Goal: Task Accomplishment & Management: Manage account settings

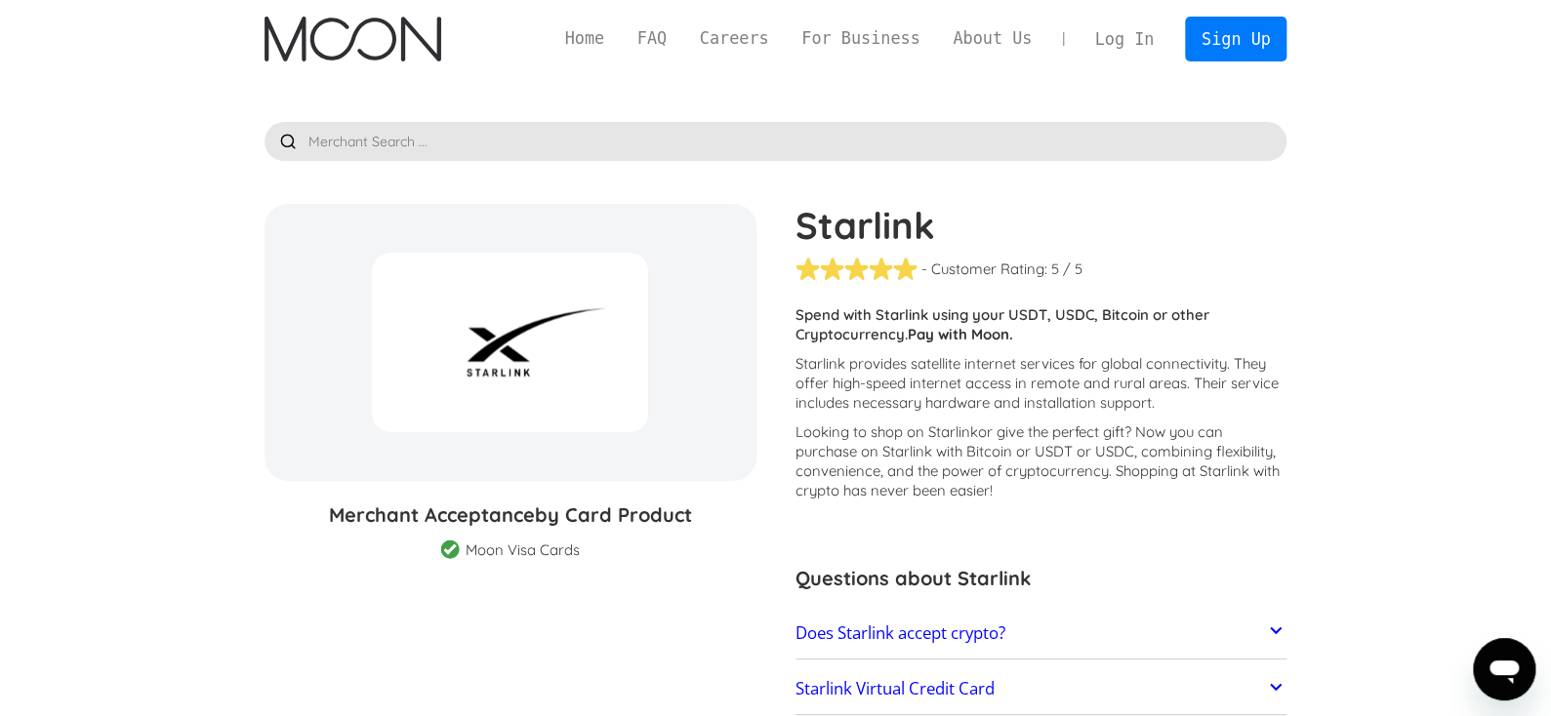
click at [1131, 39] on link "Log In" at bounding box center [1124, 39] width 92 height 43
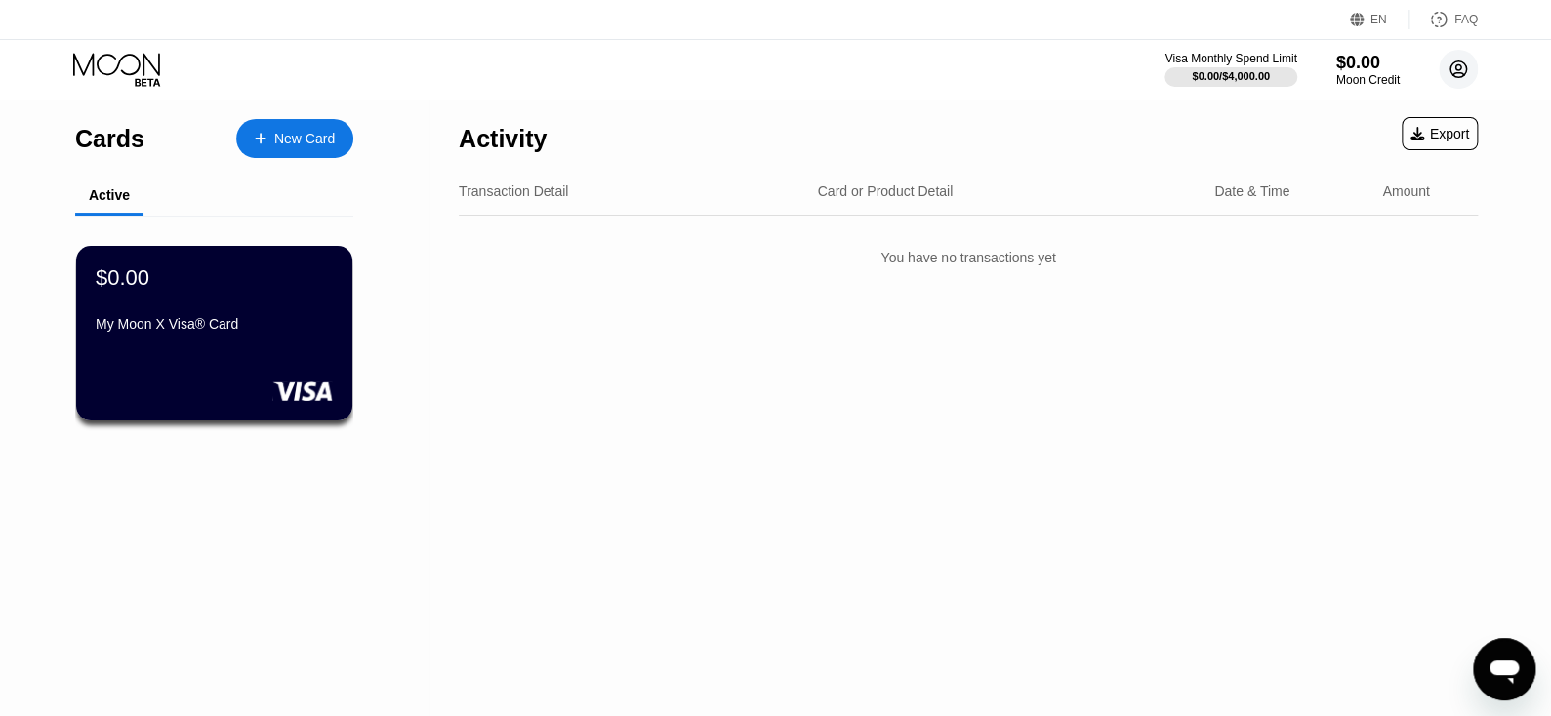
click at [1456, 74] on circle at bounding box center [1458, 69] width 39 height 39
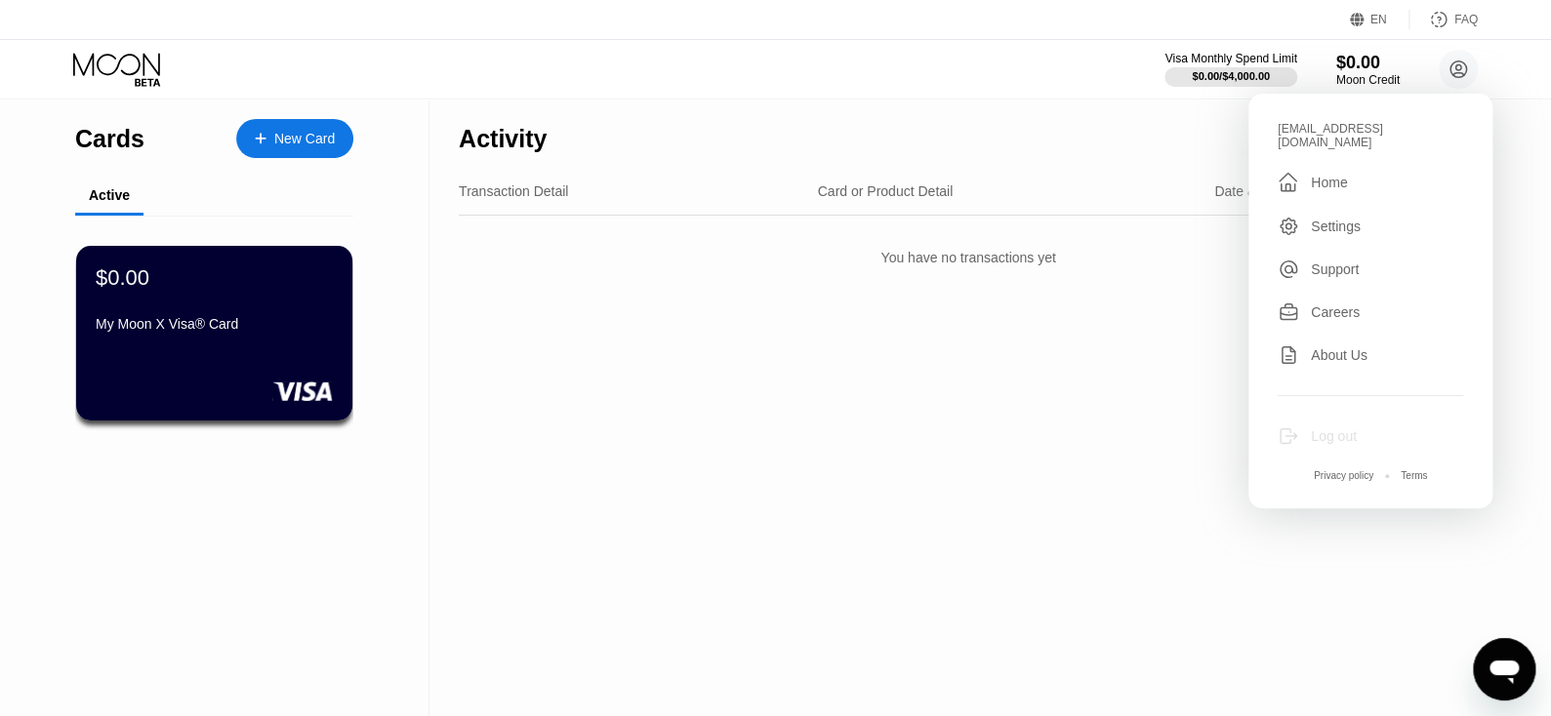
click at [1309, 426] on div "Log out" at bounding box center [1370, 436] width 185 height 21
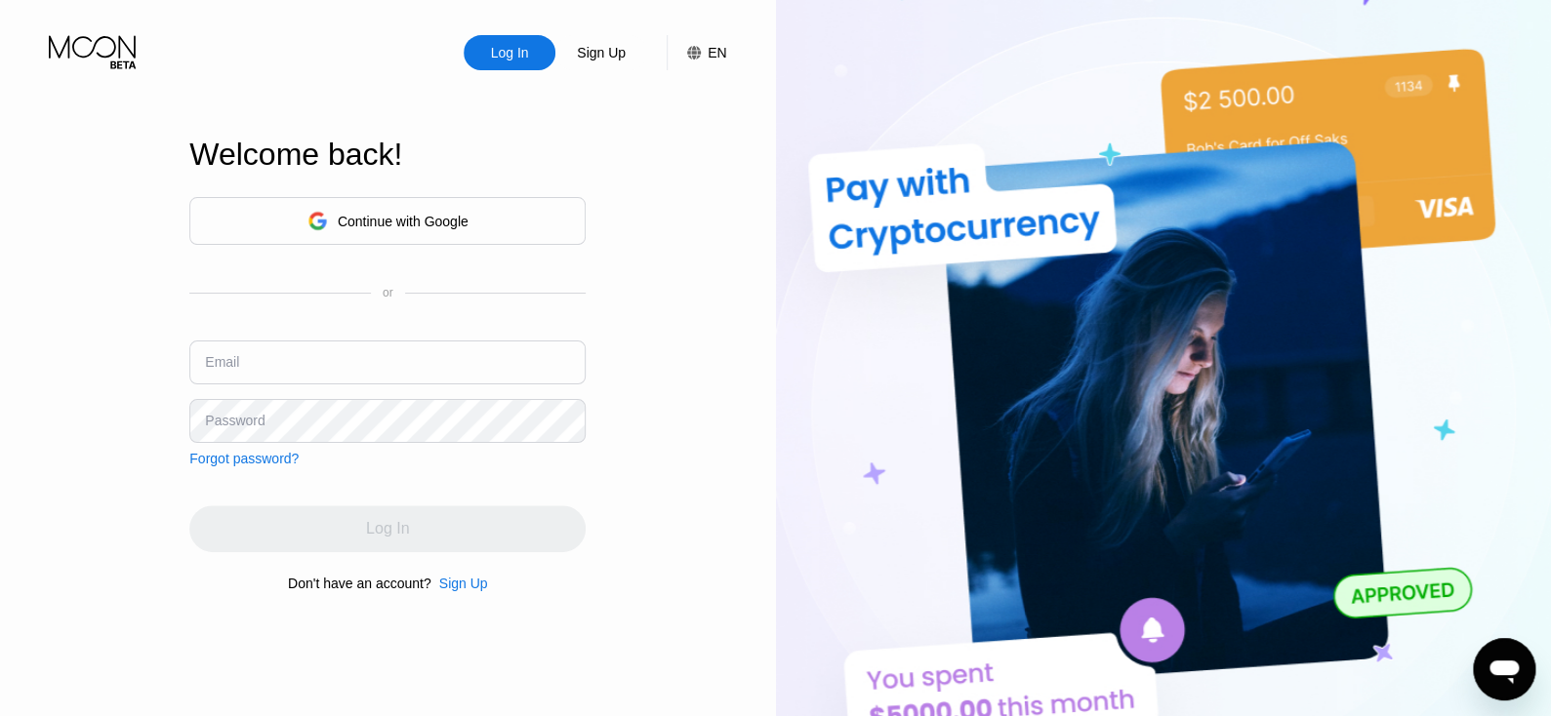
click at [340, 351] on input "text" at bounding box center [387, 363] width 396 height 44
click at [409, 228] on div "Continue with Google" at bounding box center [387, 221] width 161 height 30
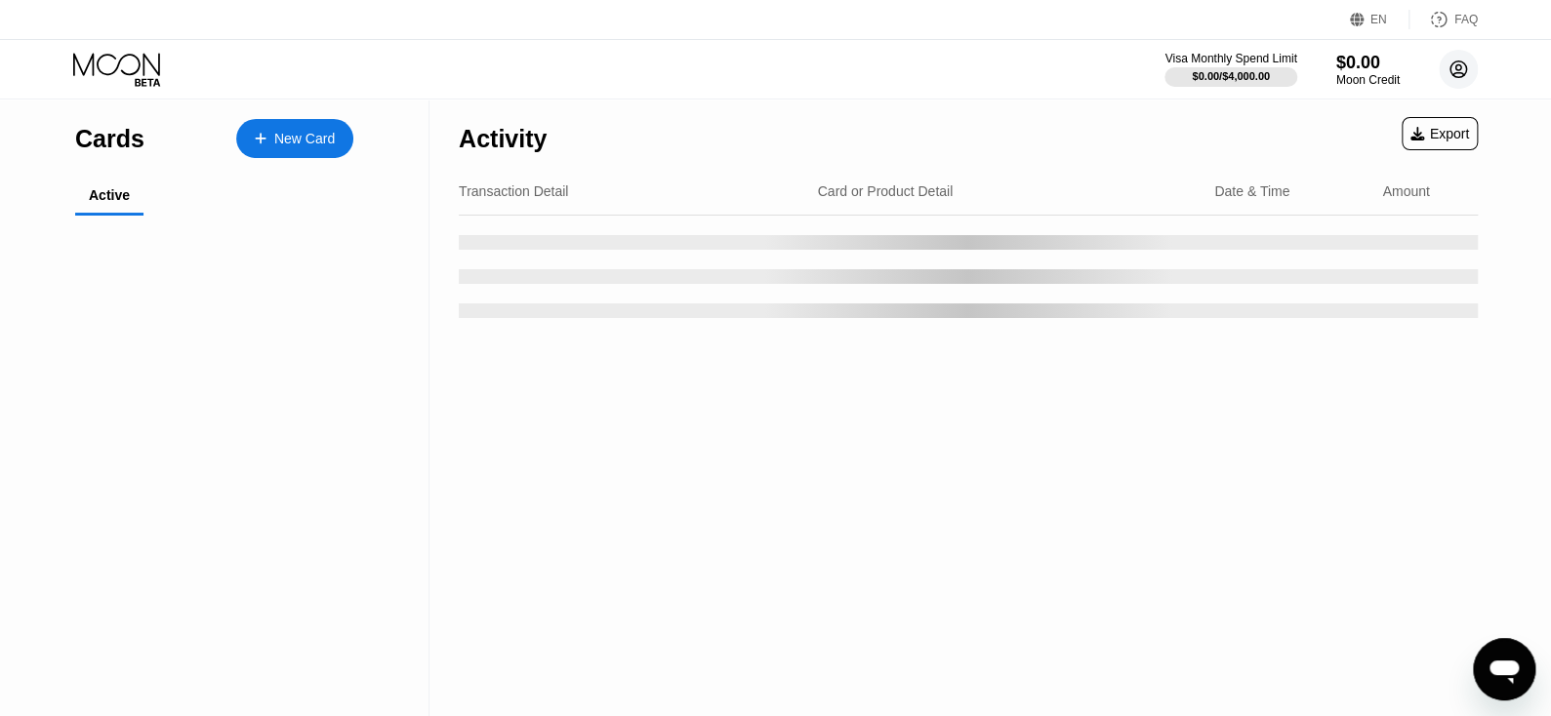
click at [1441, 70] on circle at bounding box center [1458, 69] width 39 height 39
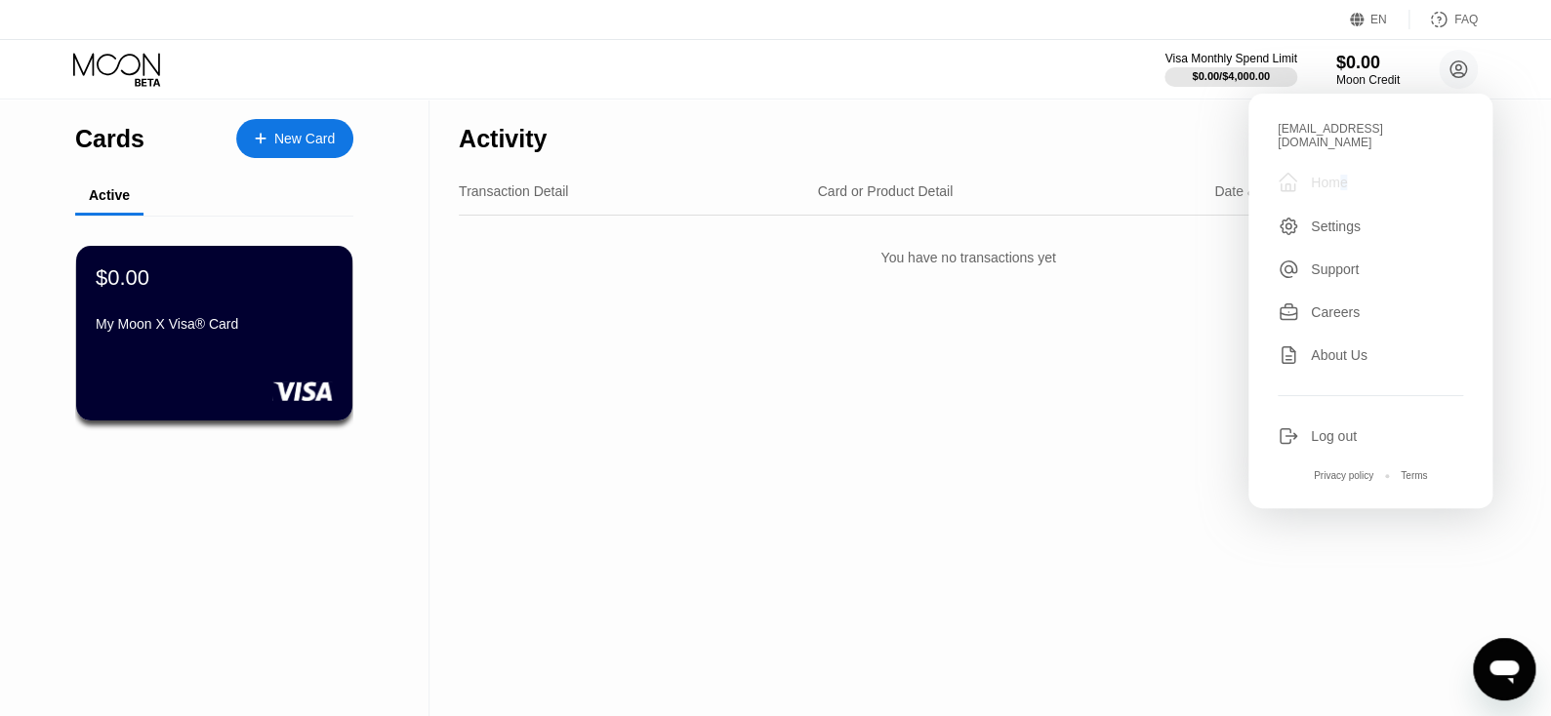
drag, startPoint x: 1341, startPoint y: 176, endPoint x: 1352, endPoint y: 193, distance: 20.6
click at [1351, 192] on div "[EMAIL_ADDRESS][DOMAIN_NAME]  Home Settings Support Careers About Us Log out P…" at bounding box center [1370, 301] width 244 height 415
click at [1353, 219] on div "Settings" at bounding box center [1336, 227] width 50 height 16
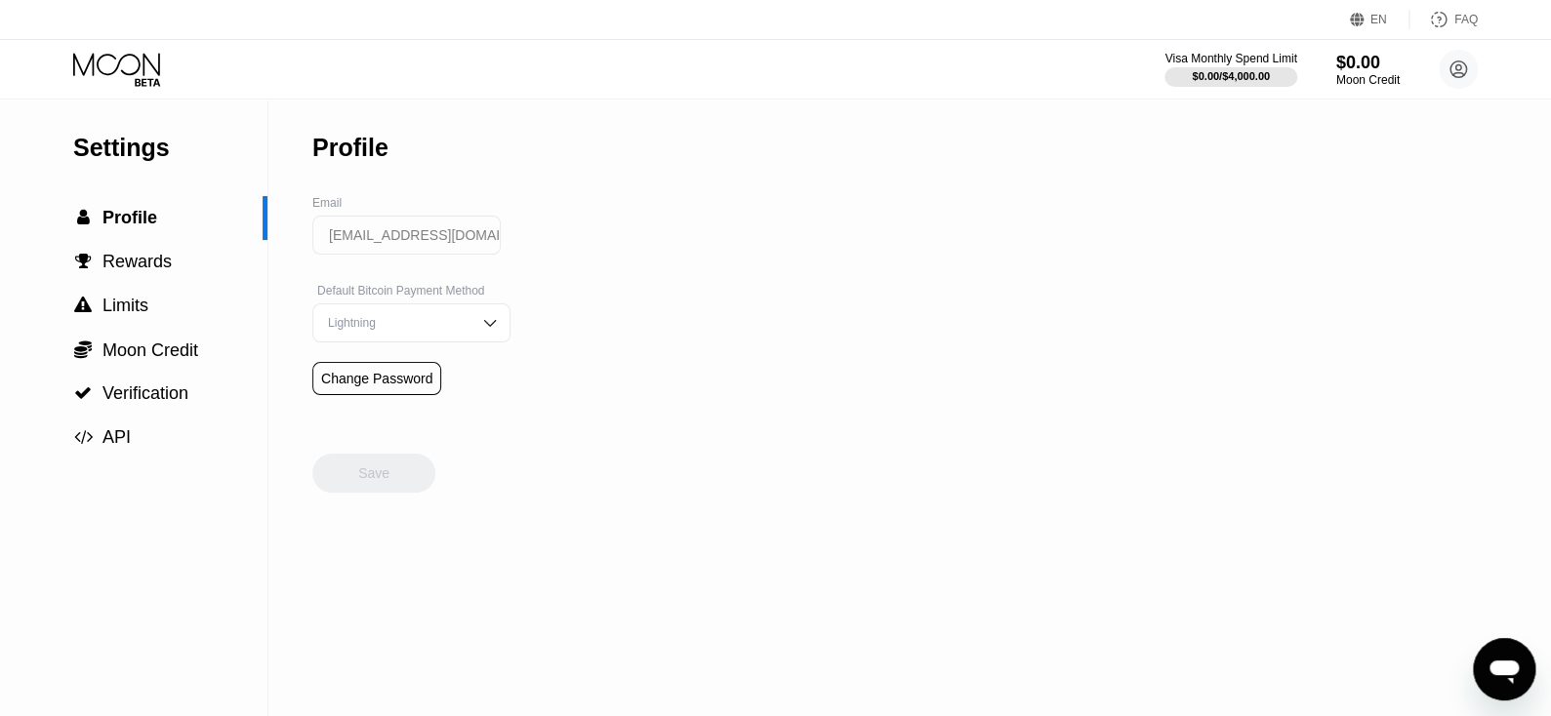
click at [428, 330] on div "Lightning" at bounding box center [396, 323] width 147 height 14
click at [647, 444] on div "Settings  Profile  Rewards  Limits  Moon Credit  Verification  API Profil…" at bounding box center [775, 408] width 1551 height 617
click at [172, 272] on div " Rewards" at bounding box center [133, 262] width 267 height 20
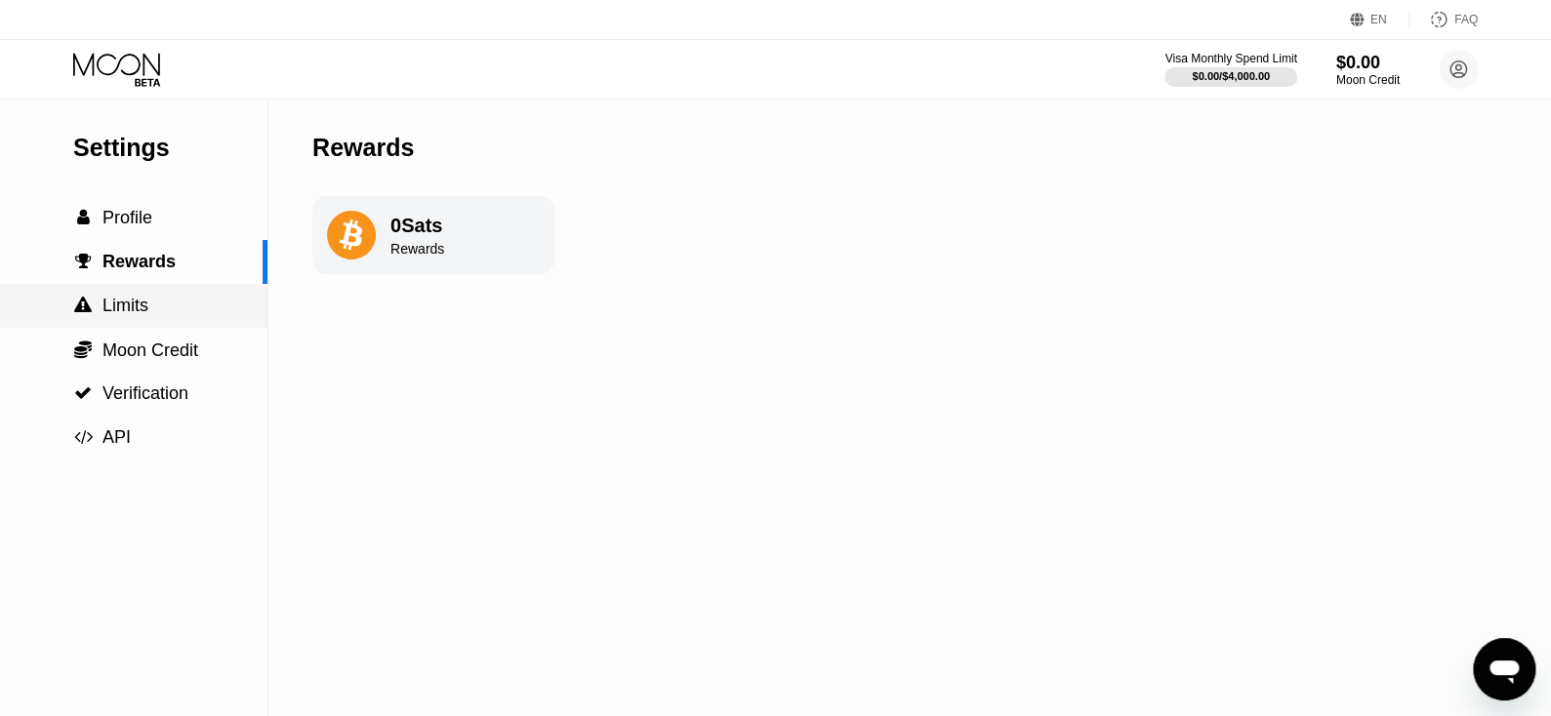
click at [154, 303] on div " Limits" at bounding box center [133, 306] width 267 height 20
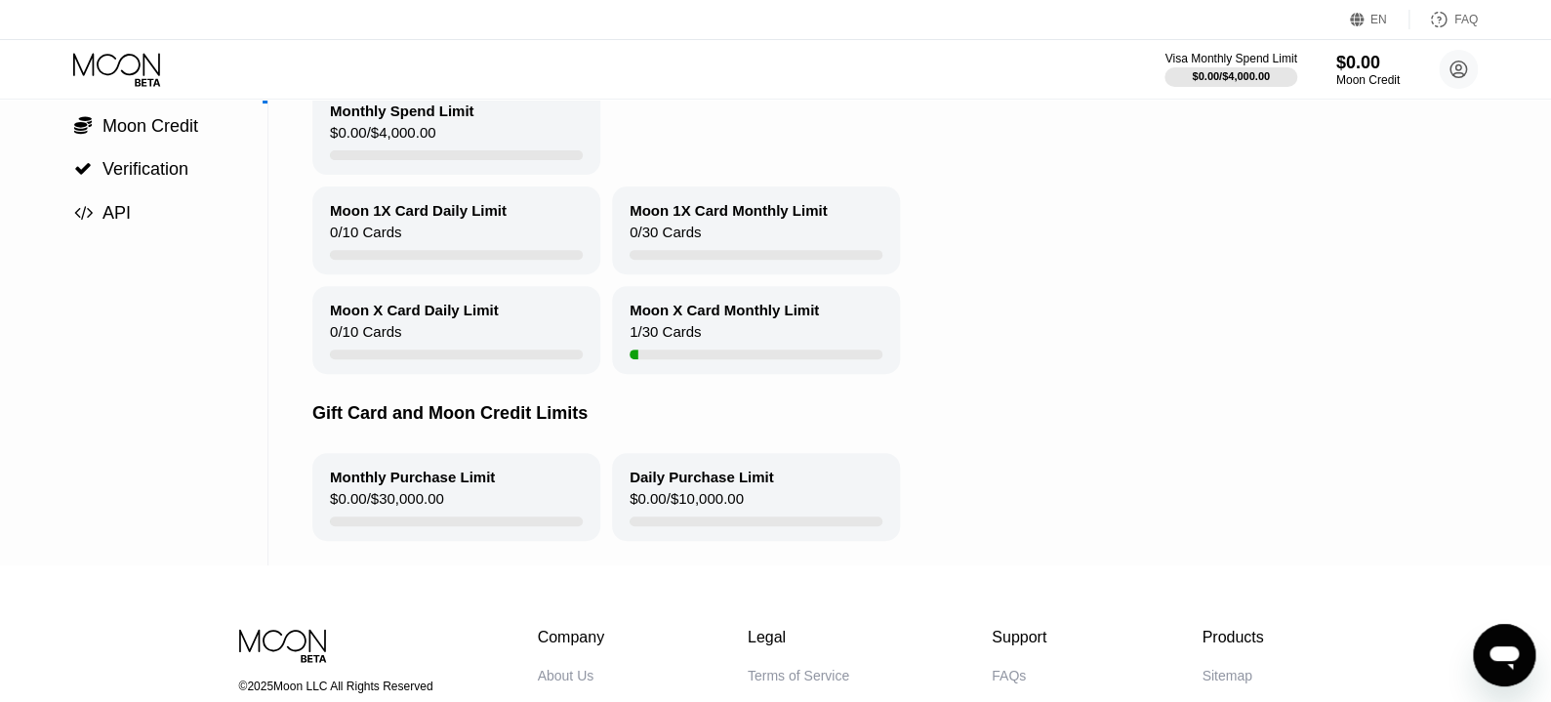
scroll to position [292, 0]
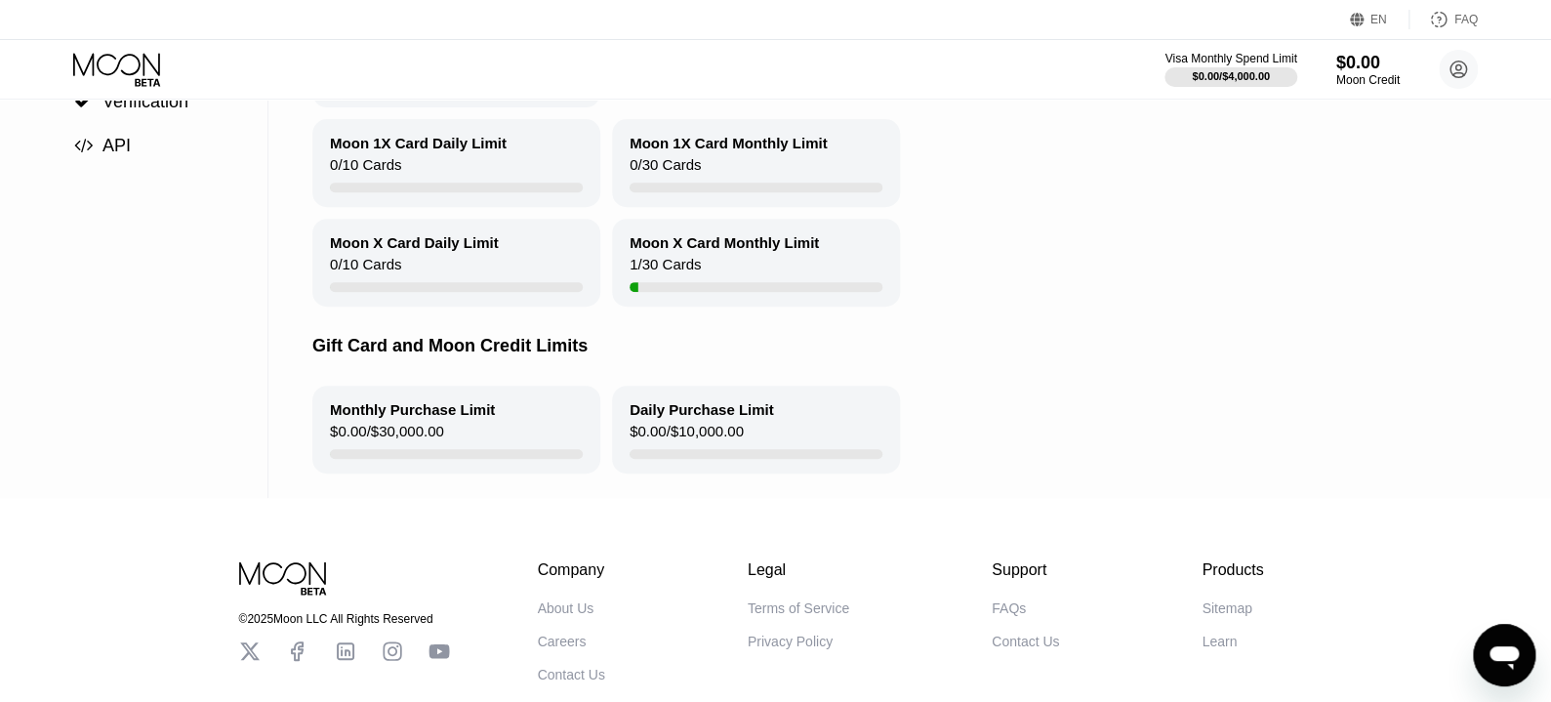
click at [760, 251] on div "Moon X Card Monthly Limit" at bounding box center [723, 242] width 189 height 17
click at [759, 251] on div "Moon X Card Monthly Limit" at bounding box center [723, 242] width 189 height 17
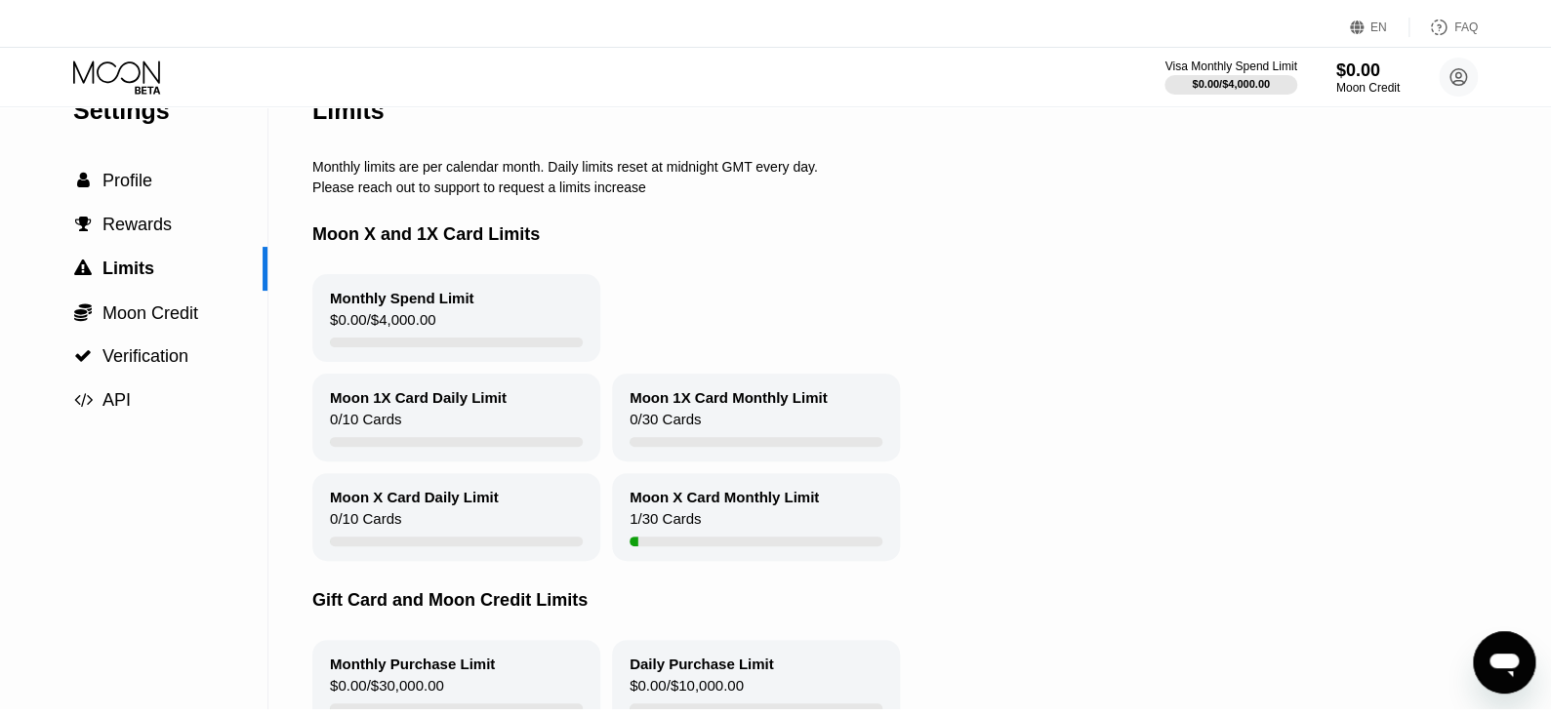
scroll to position [0, 0]
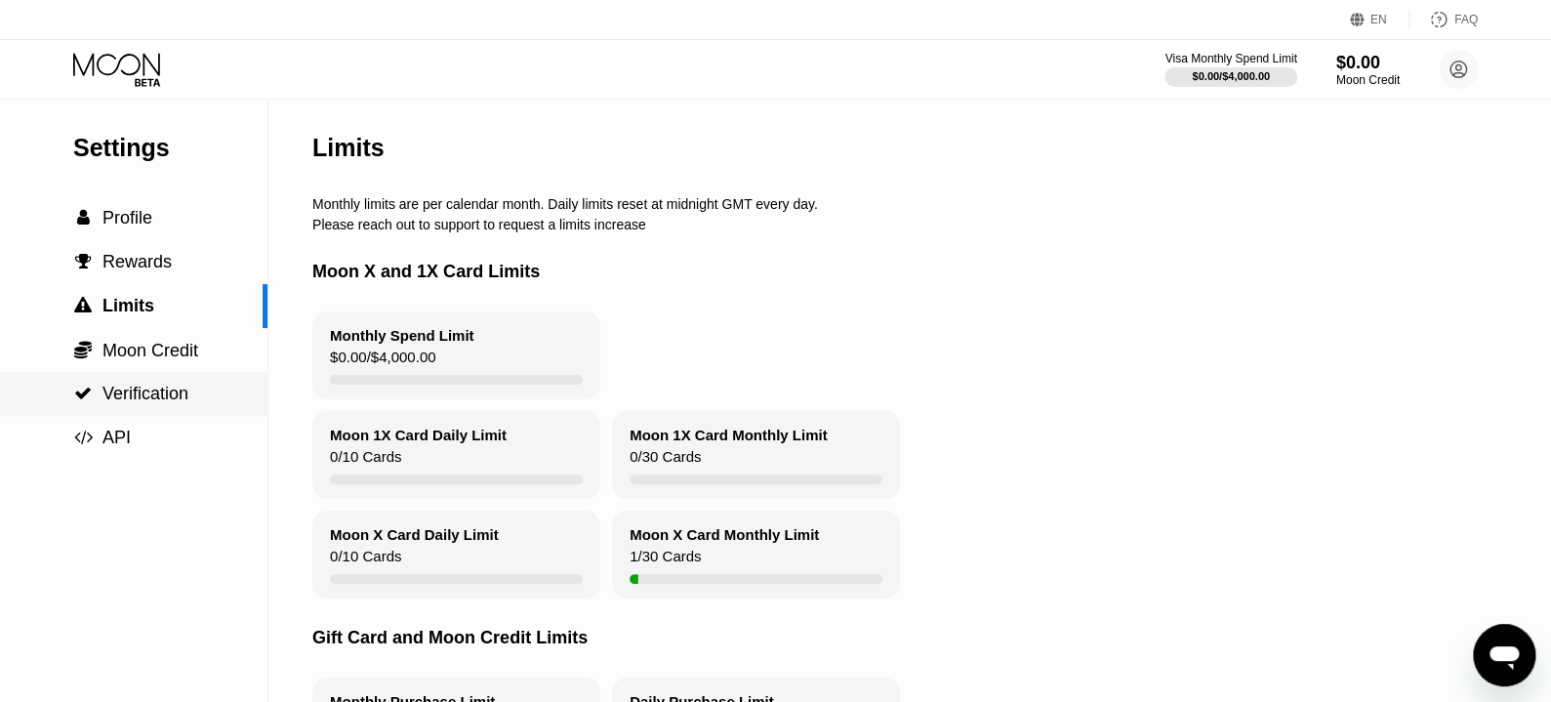
click at [192, 397] on div " Verification" at bounding box center [133, 394] width 267 height 20
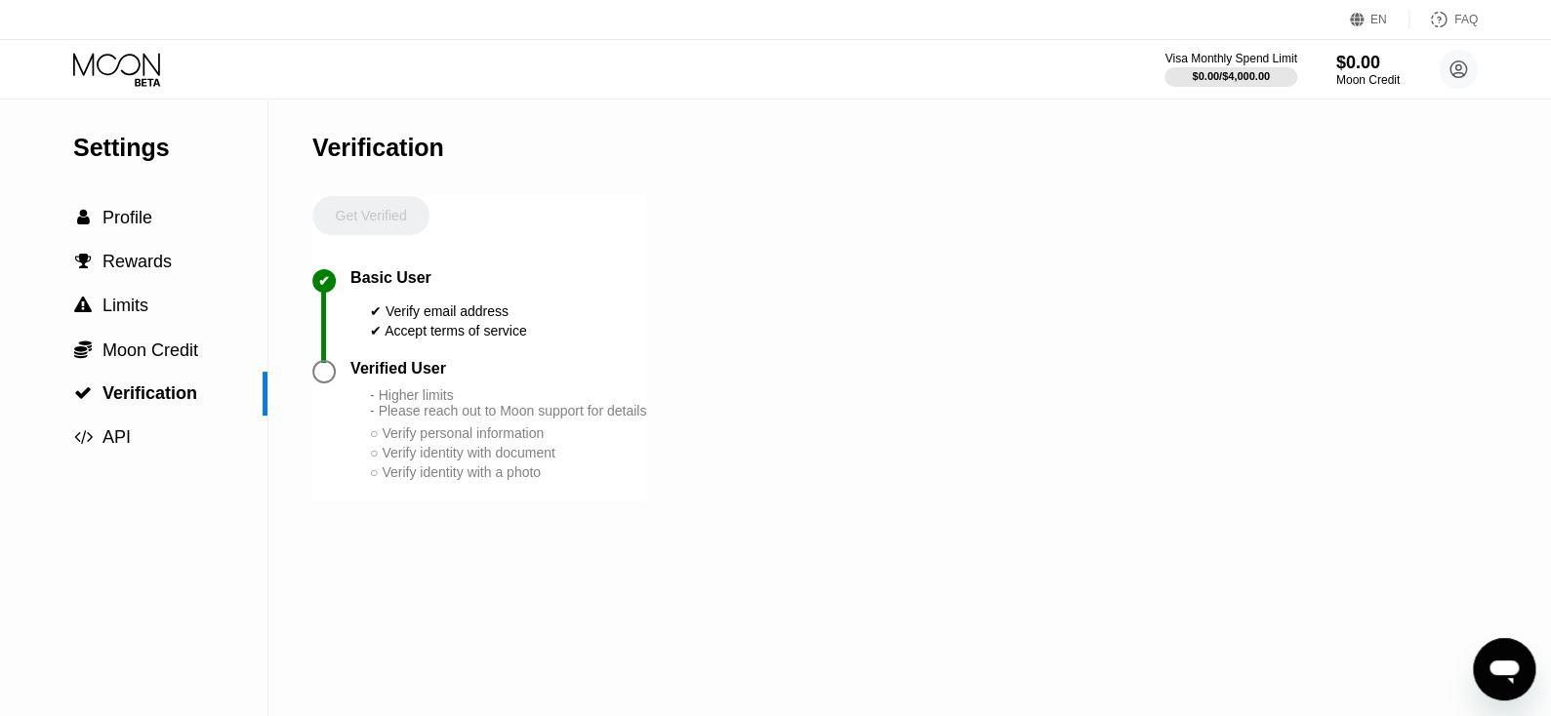
click at [481, 441] on div "○ Verify personal information" at bounding box center [508, 434] width 276 height 16
click at [666, 395] on div "Settings  Profile  Rewards  Limits  Moon Credit  Verification  API Verifi…" at bounding box center [775, 408] width 1551 height 617
click at [409, 419] on div "- Higher limits - Please reach out to Moon support for details" at bounding box center [508, 402] width 276 height 31
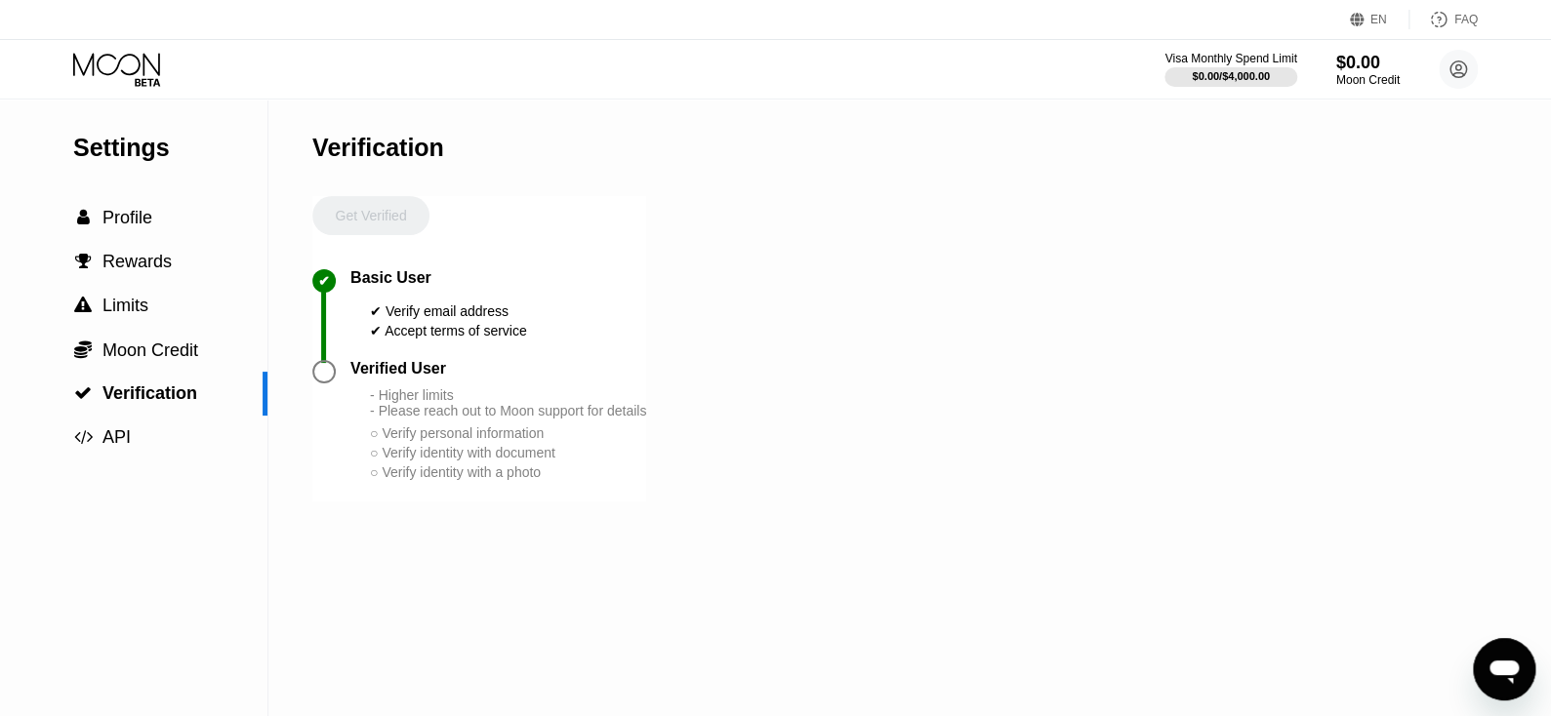
click at [409, 412] on div "- Higher limits - Please reach out to Moon support for details" at bounding box center [508, 402] width 276 height 31
click at [430, 441] on div "○ Verify personal information" at bounding box center [508, 434] width 276 height 16
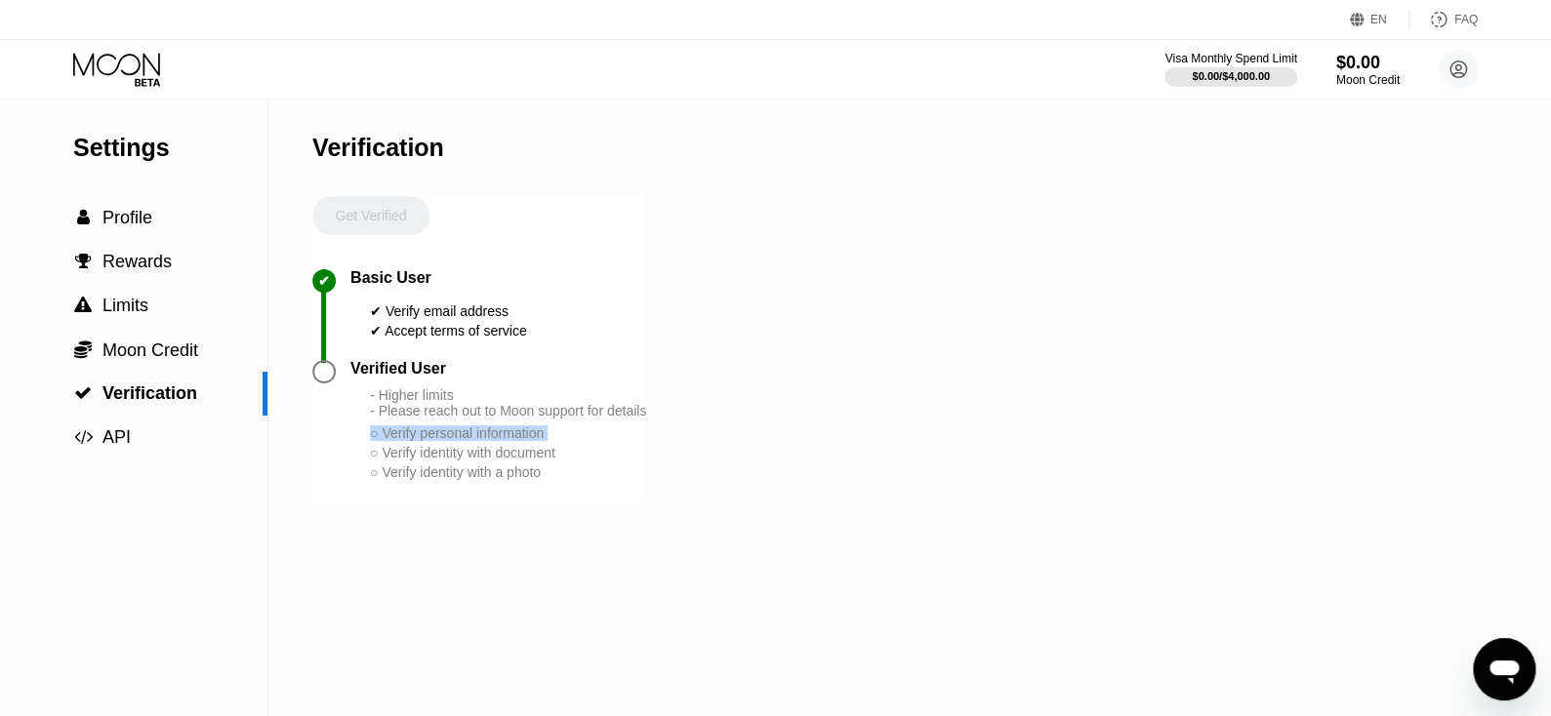
click at [430, 441] on div "○ Verify personal information" at bounding box center [508, 434] width 276 height 16
click at [477, 461] on div "○ Verify identity with document" at bounding box center [508, 453] width 276 height 16
click at [479, 482] on div "- Higher limits - Please reach out to Moon support for details ○ Verify persona…" at bounding box center [508, 434] width 276 height 95
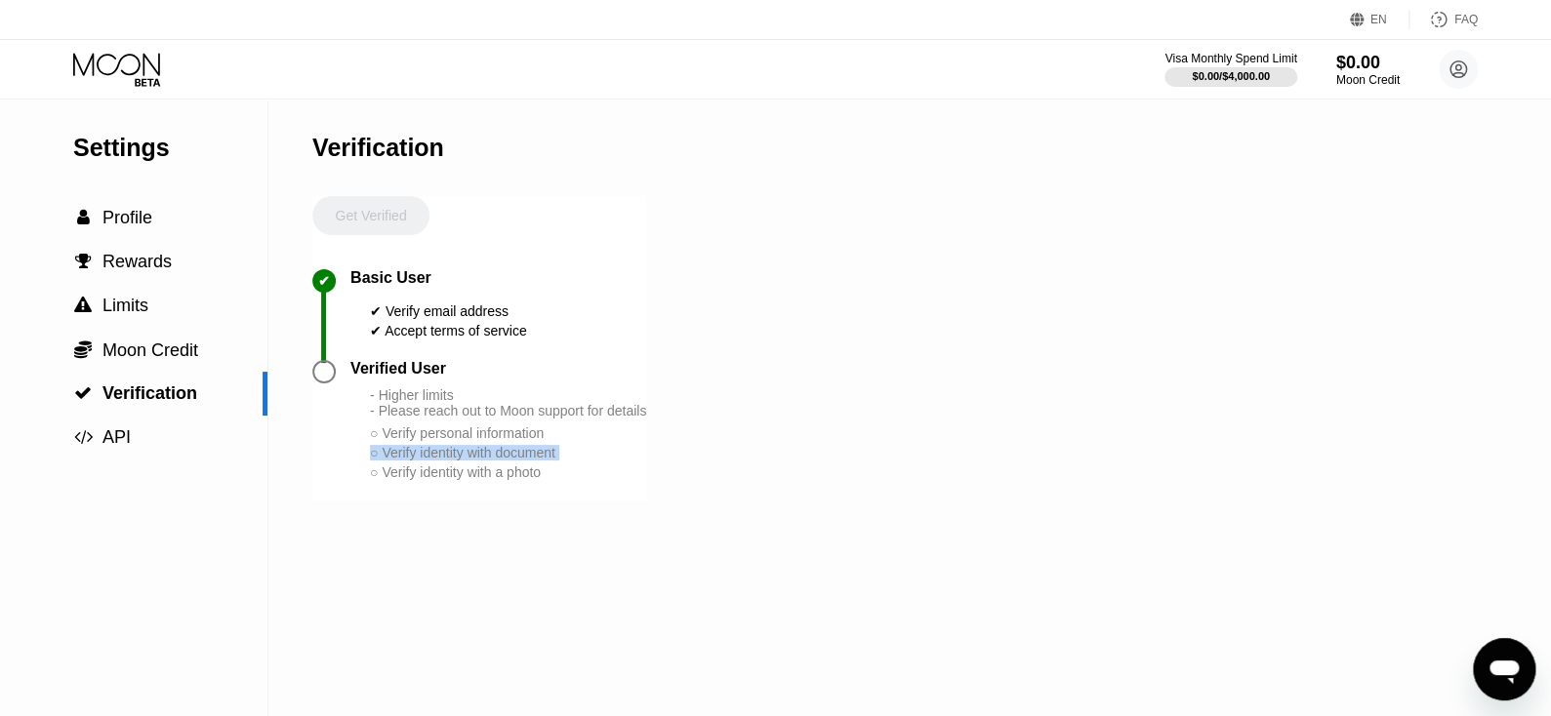
click at [479, 482] on div "- Higher limits - Please reach out to Moon support for details ○ Verify persona…" at bounding box center [508, 434] width 276 height 95
click at [483, 480] on div "○ Verify identity with a photo" at bounding box center [508, 473] width 276 height 16
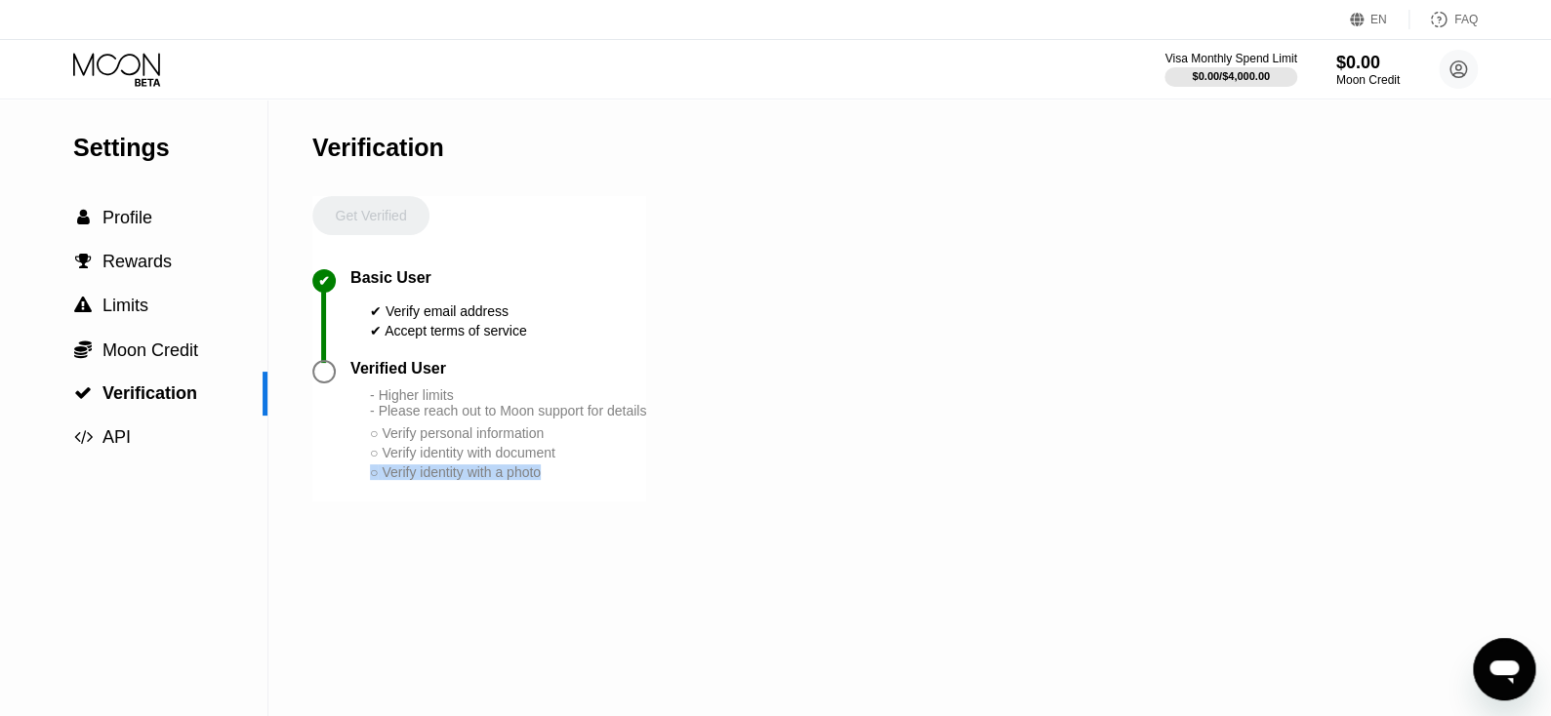
click at [487, 502] on div "Verified User - Higher limits - Please reach out to Moon support for details ○ …" at bounding box center [479, 431] width 334 height 142
click at [462, 461] on div "○ Verify identity with document" at bounding box center [508, 453] width 276 height 16
click at [391, 222] on div "Get Verified" at bounding box center [370, 232] width 117 height 73
click at [178, 444] on div " API" at bounding box center [133, 437] width 267 height 20
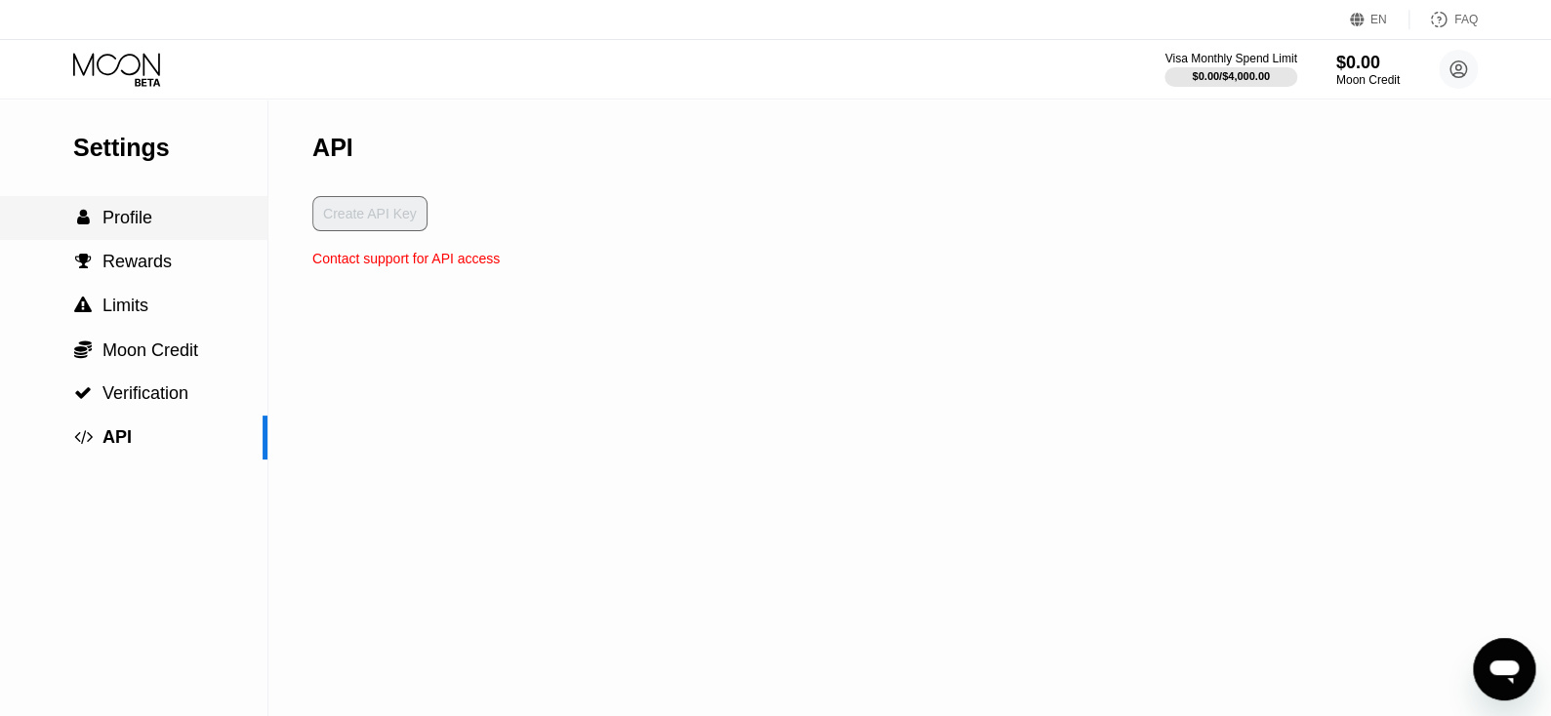
click at [172, 228] on div " Profile" at bounding box center [133, 218] width 267 height 20
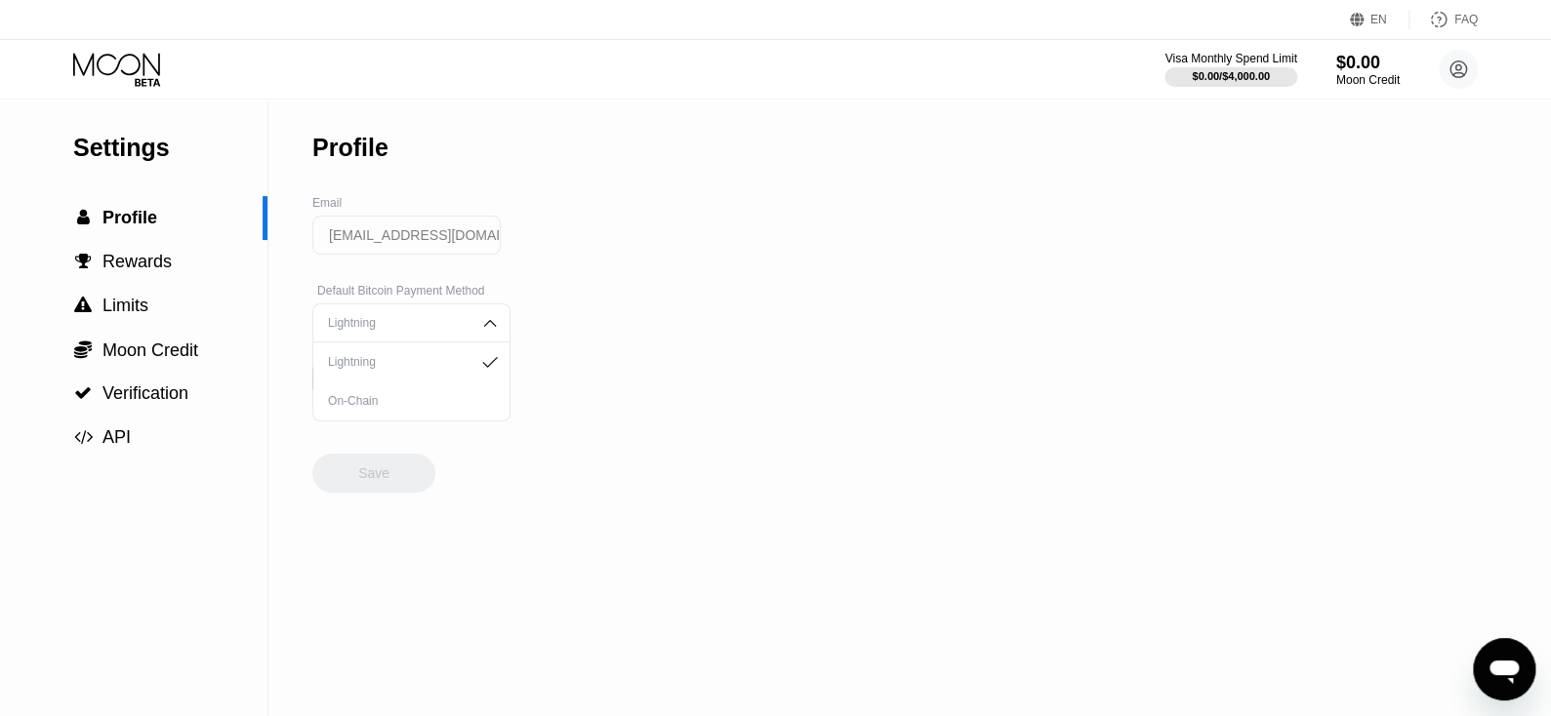
click at [133, 69] on icon at bounding box center [118, 70] width 91 height 34
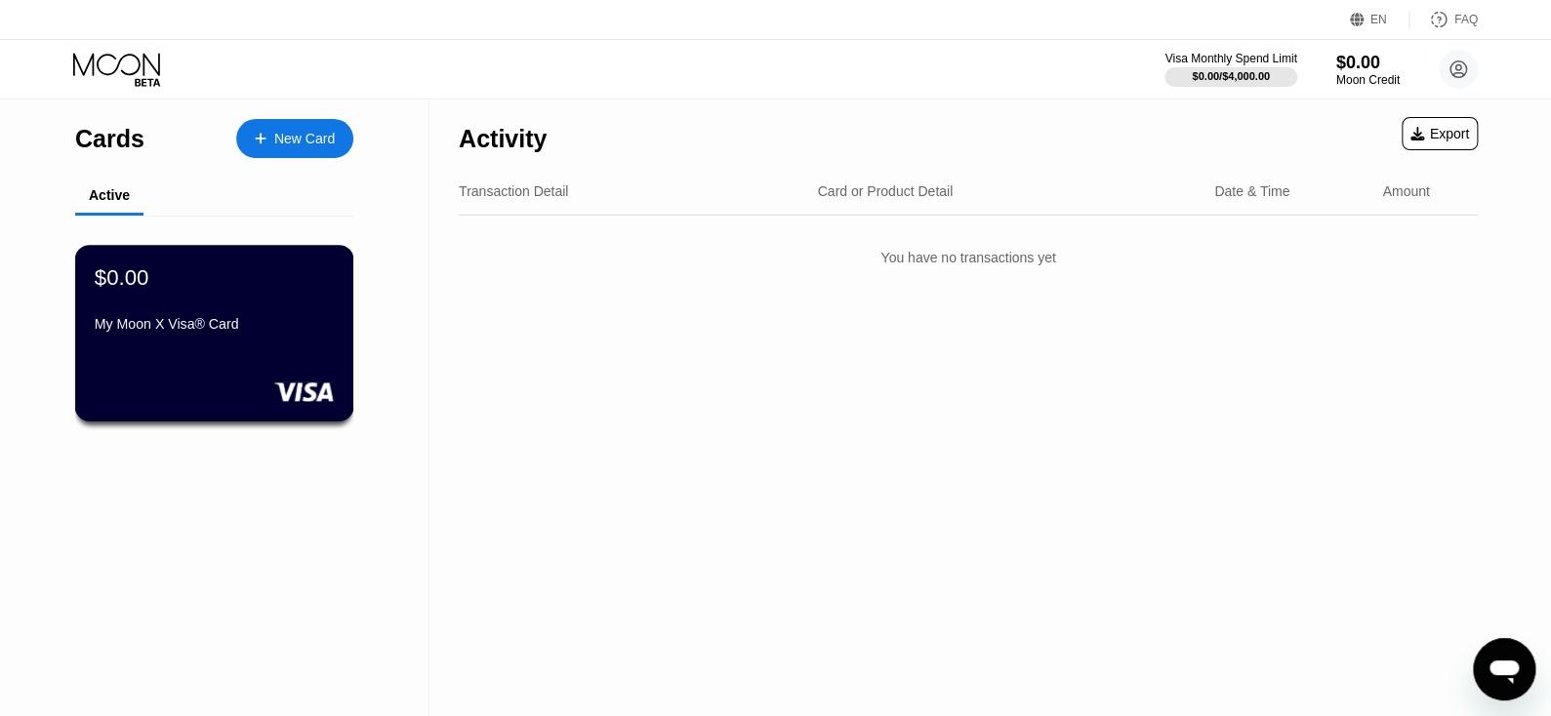
click at [211, 340] on div "My Moon X Visa® Card" at bounding box center [214, 327] width 239 height 23
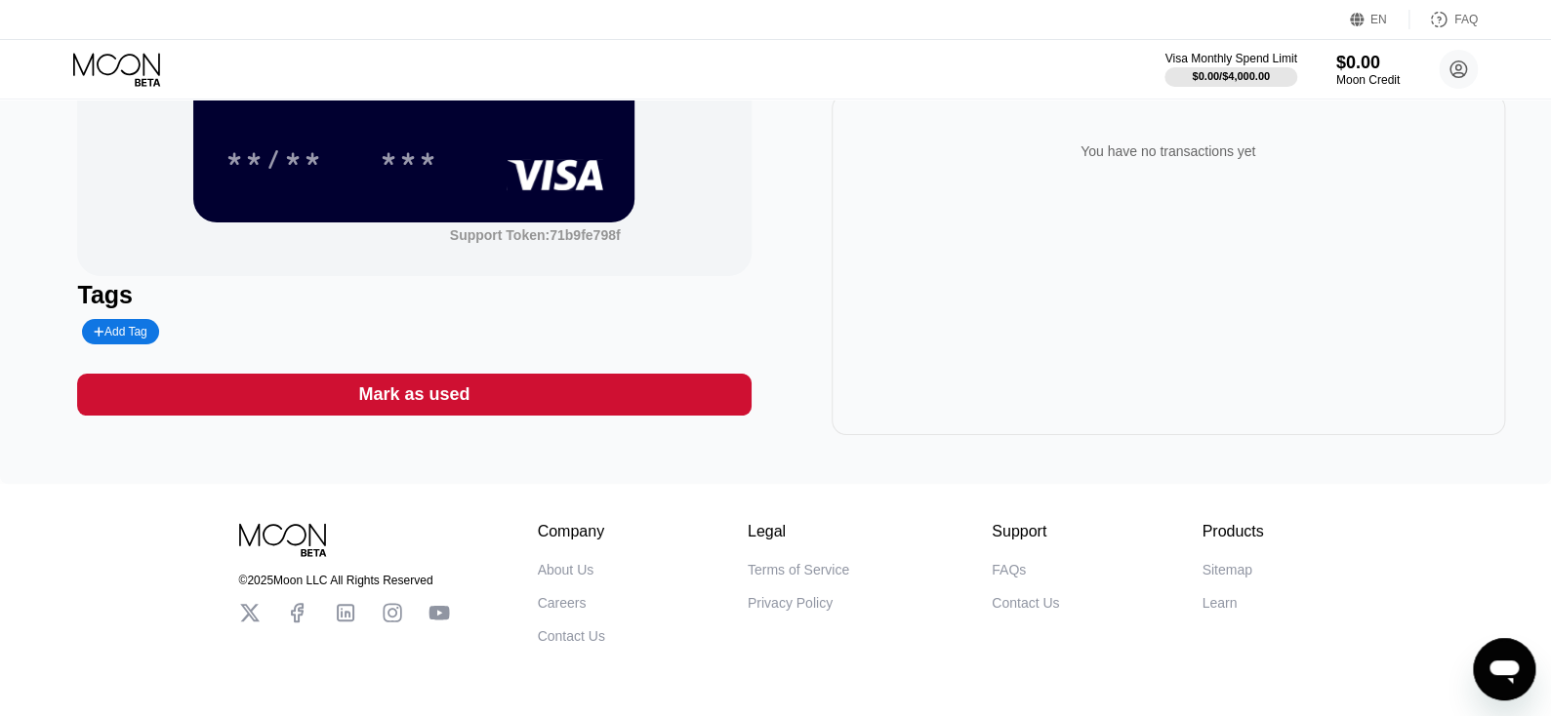
scroll to position [292, 0]
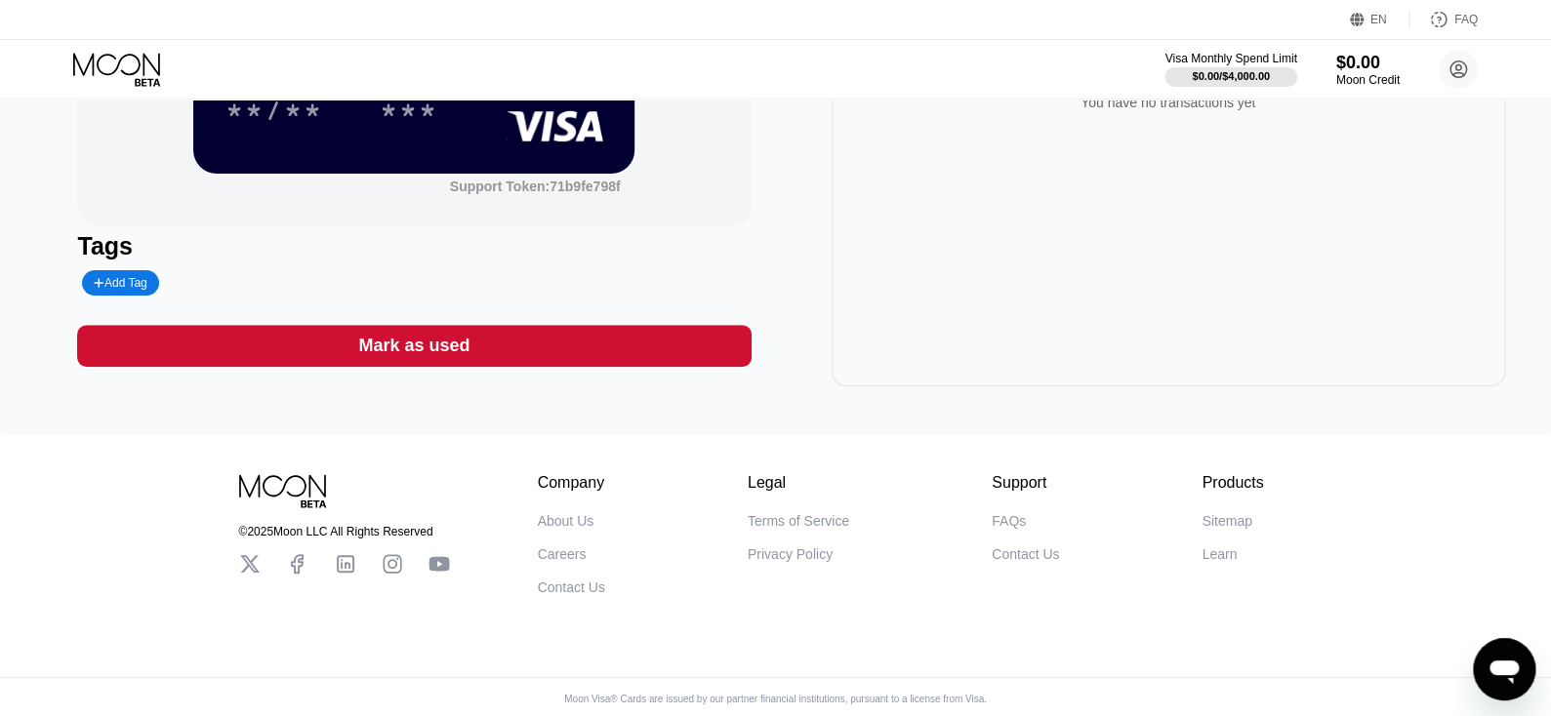
click at [508, 364] on div "Mark as used" at bounding box center [413, 346] width 673 height 42
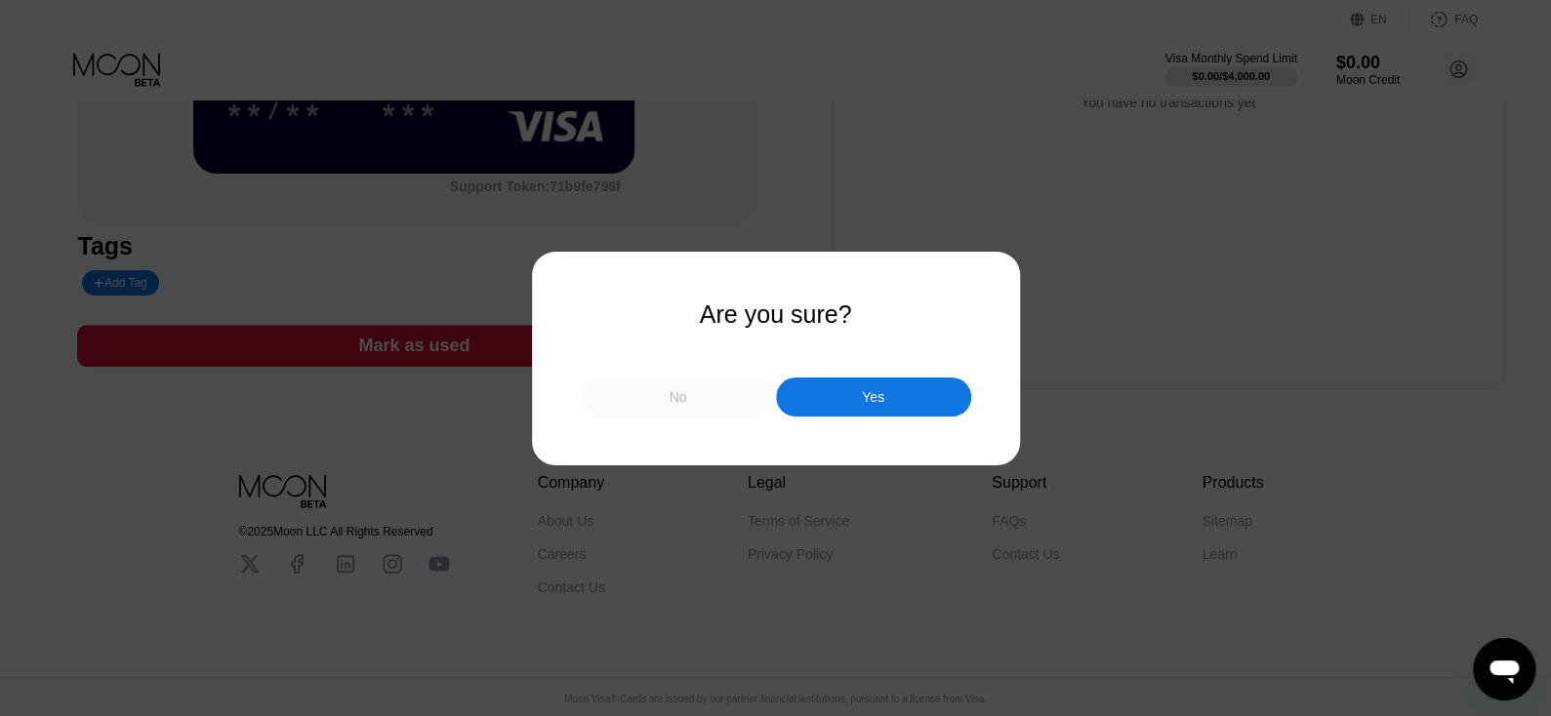
click at [673, 404] on div "No" at bounding box center [678, 397] width 18 height 18
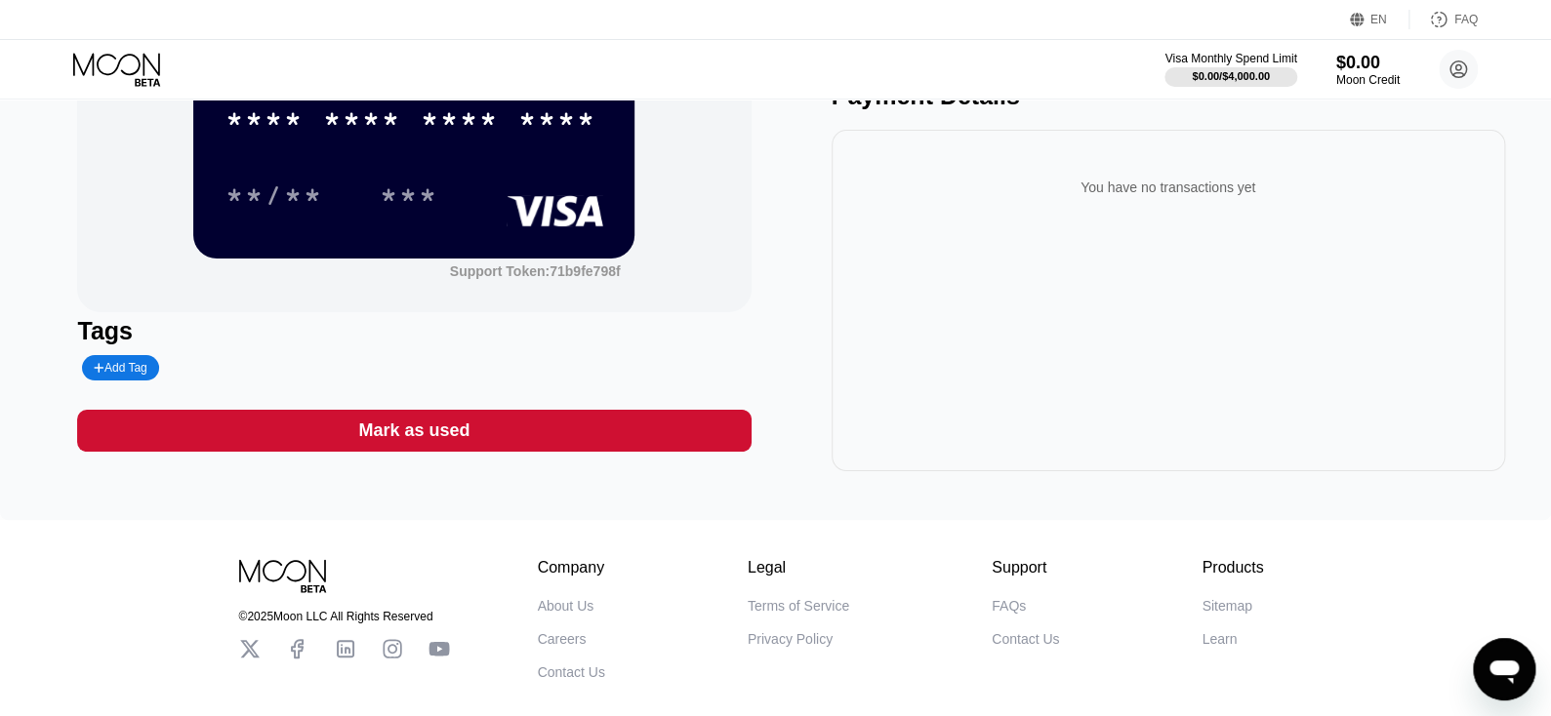
scroll to position [0, 0]
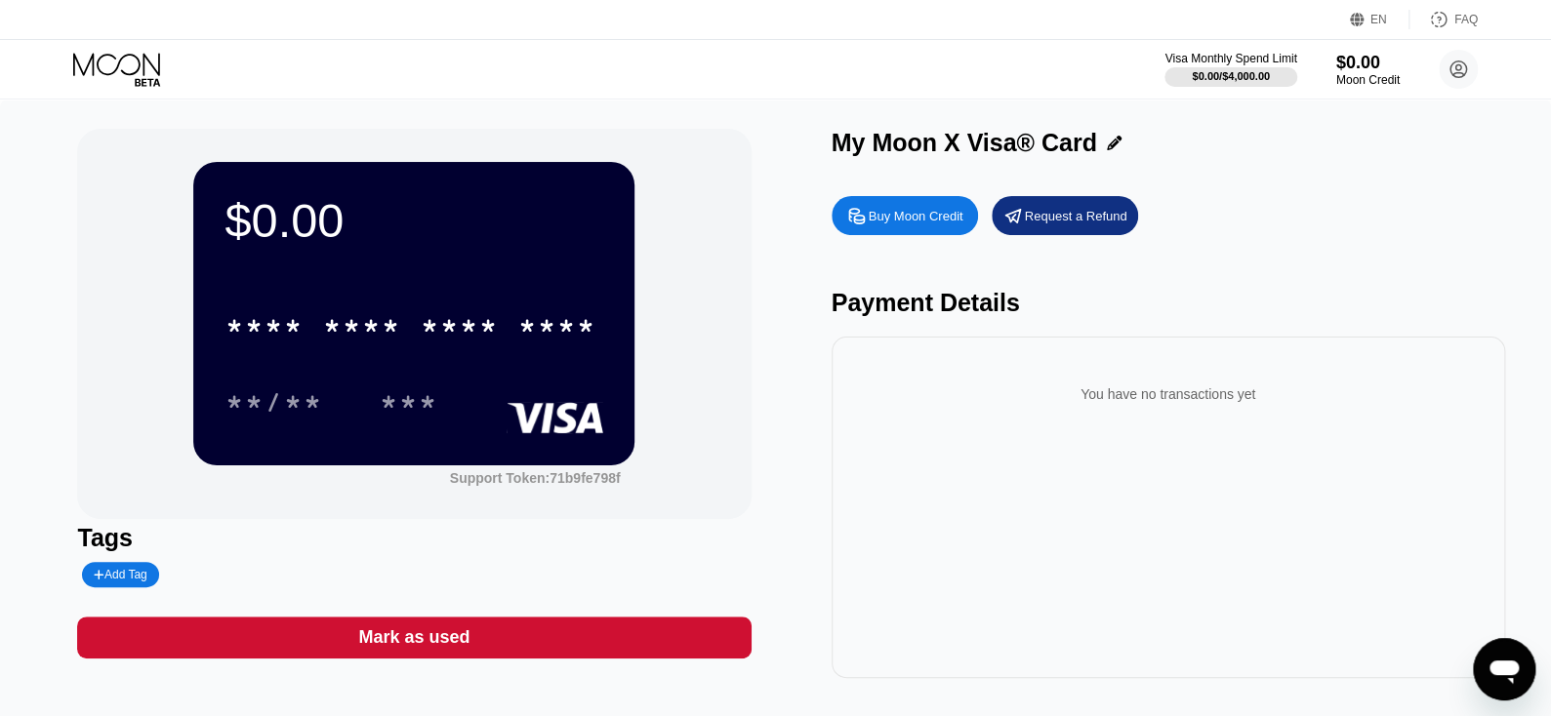
click at [1119, 379] on div "You have no transactions yet" at bounding box center [1168, 394] width 642 height 55
click at [914, 224] on div "Buy Moon Credit" at bounding box center [916, 216] width 95 height 17
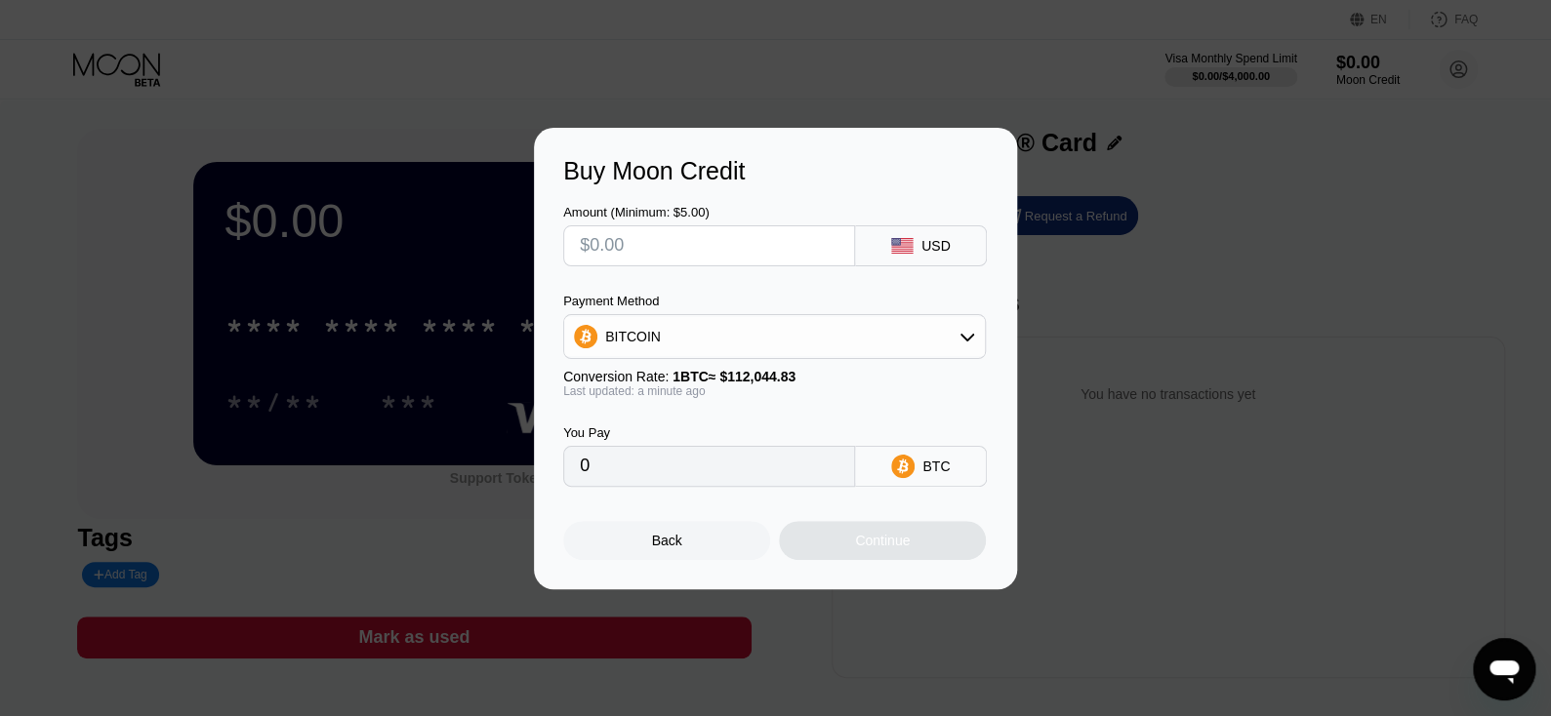
click at [710, 235] on input "text" at bounding box center [709, 245] width 259 height 39
type input "$5"
type input "0.00004463"
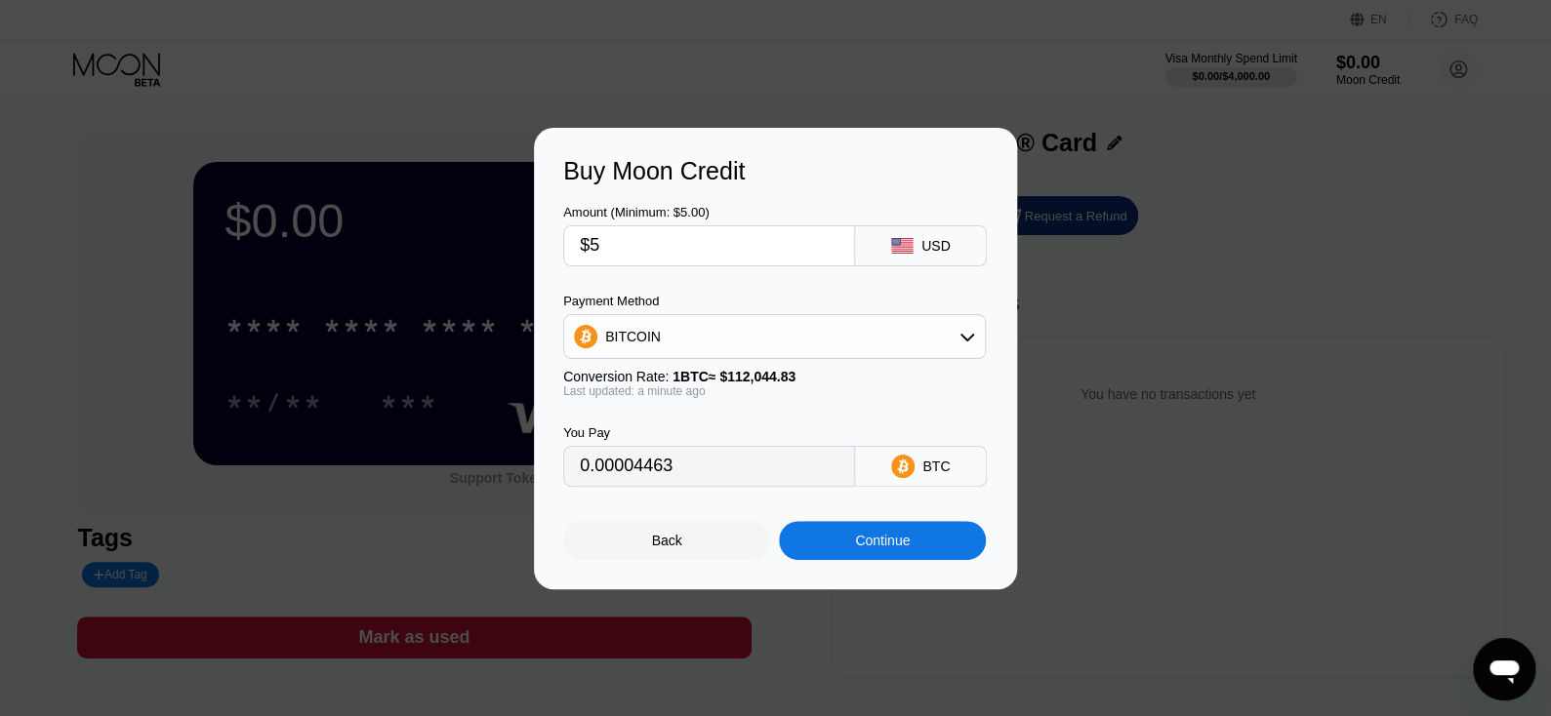
type input "$5"
click at [857, 339] on div "BITCOIN" at bounding box center [774, 336] width 421 height 39
click at [709, 426] on div "USDT on TRON" at bounding box center [786, 434] width 368 height 16
type input "5.05"
click at [699, 226] on input "$5" at bounding box center [709, 245] width 259 height 39
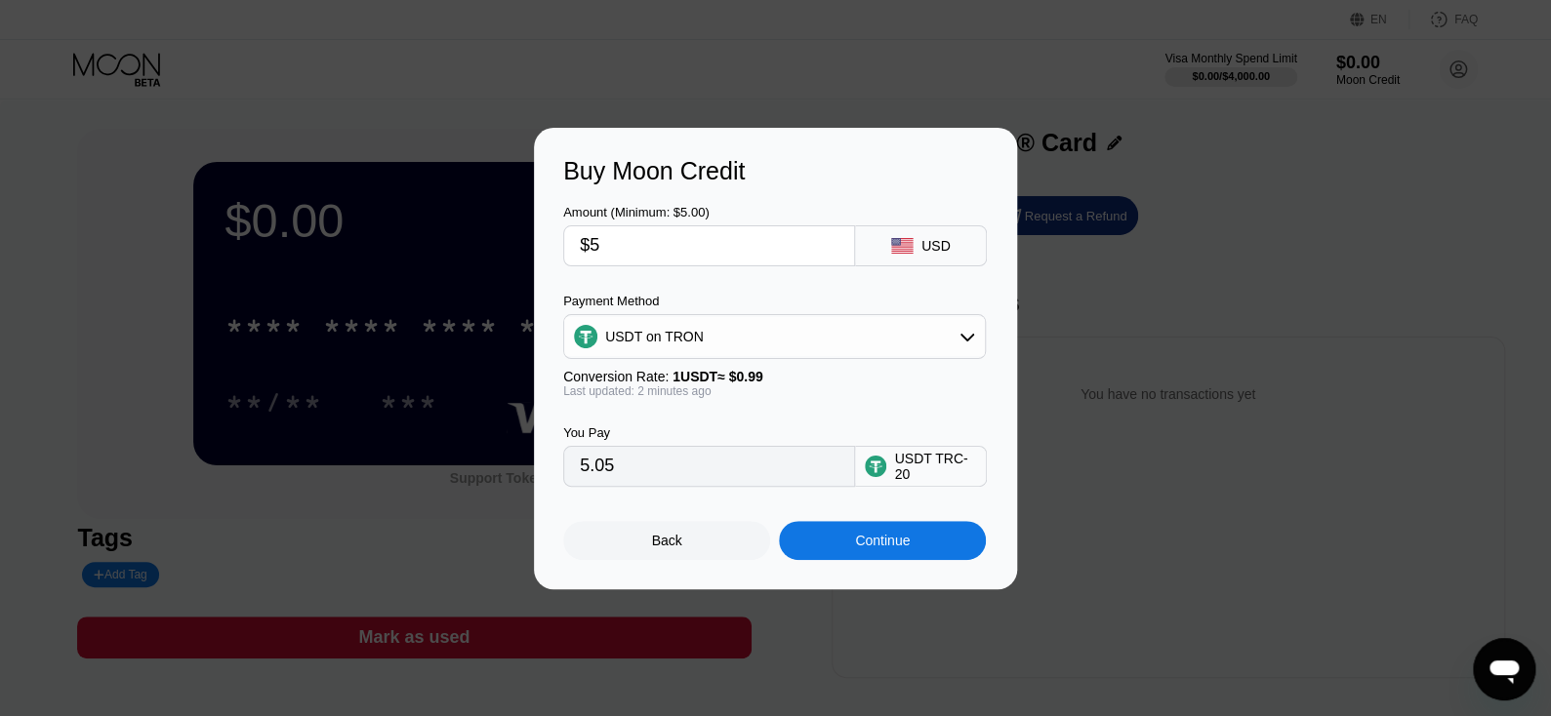
click at [699, 226] on input "$5" at bounding box center [709, 245] width 259 height 39
type input "$1"
type input "1.01"
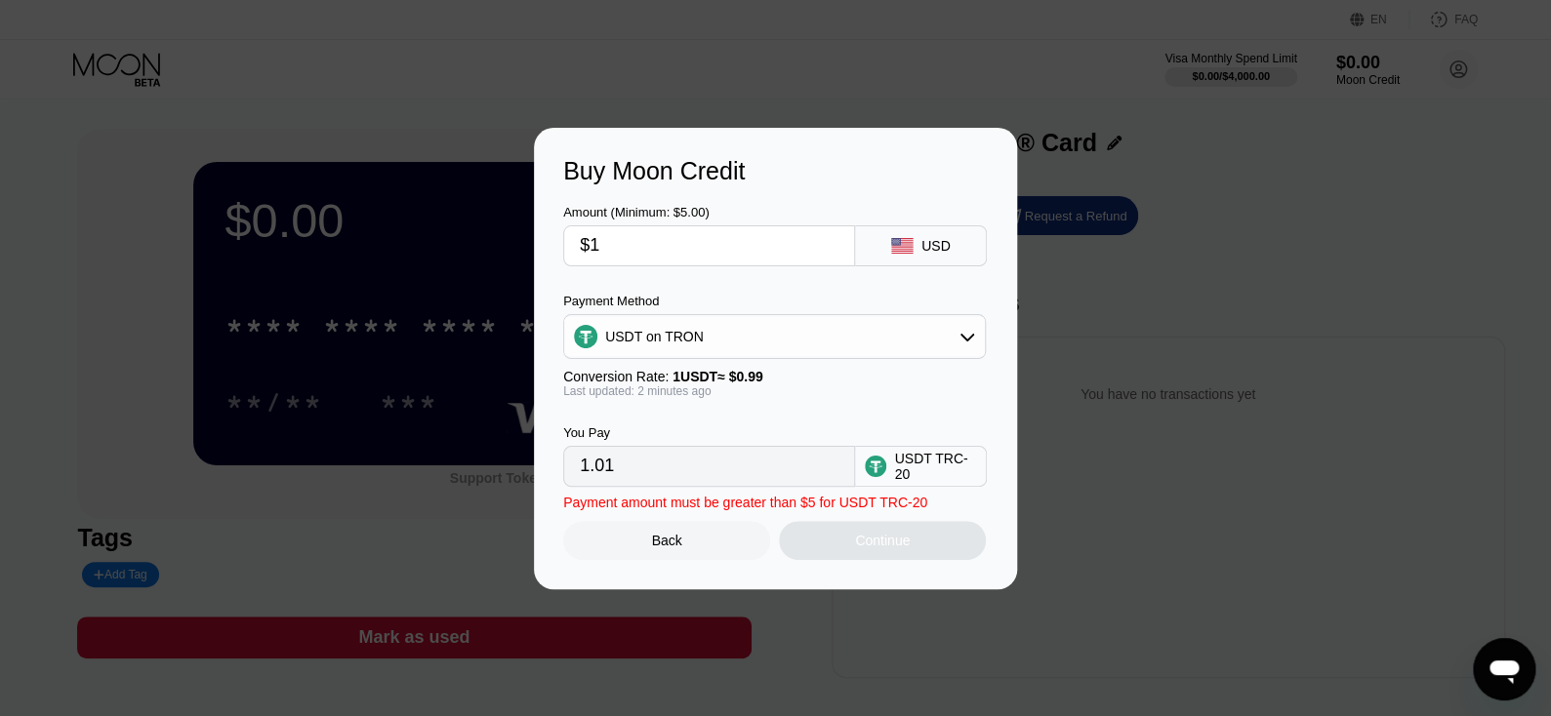
type input "$10"
type input "10.10"
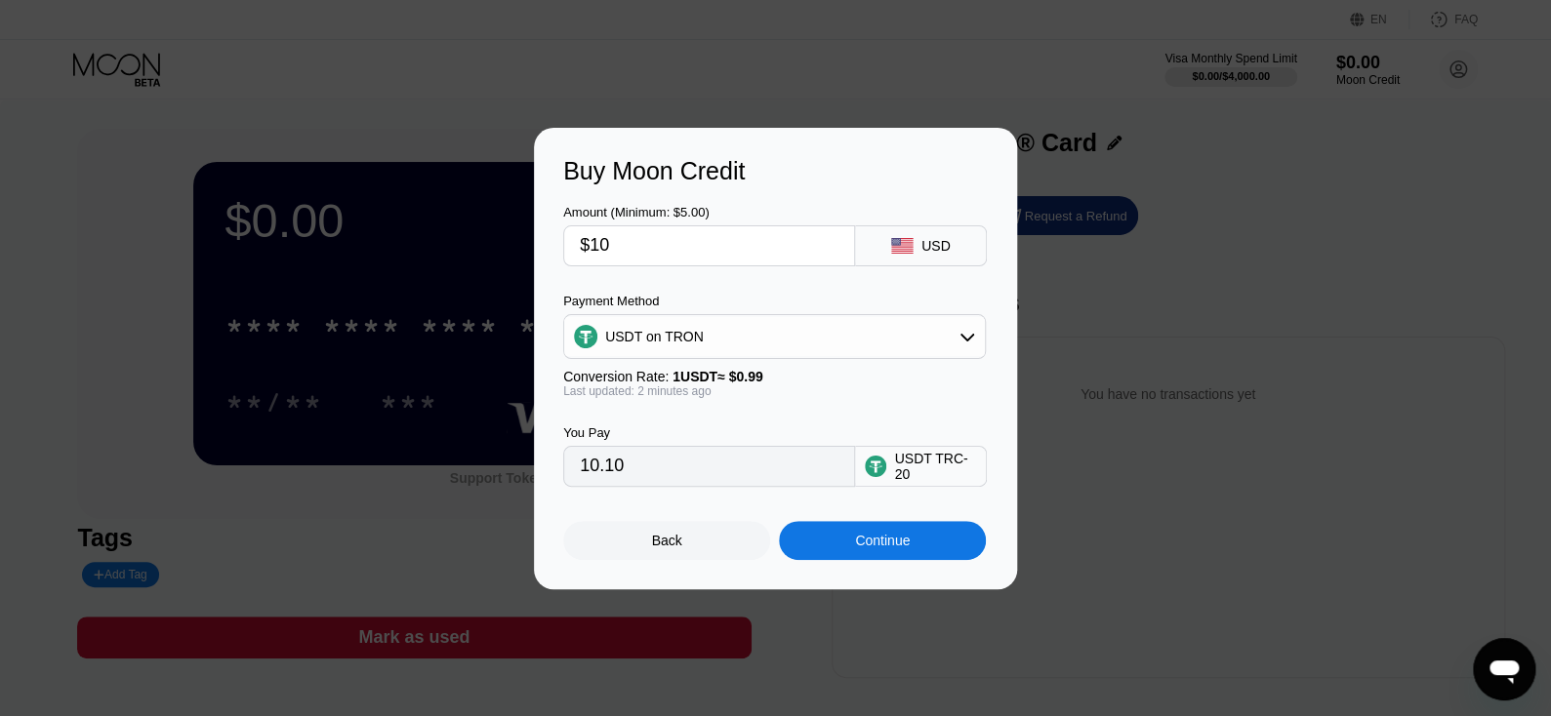
type input "$10"
click at [705, 466] on input "10.10" at bounding box center [709, 466] width 259 height 39
drag, startPoint x: 629, startPoint y: 545, endPoint x: 670, endPoint y: 401, distance: 149.2
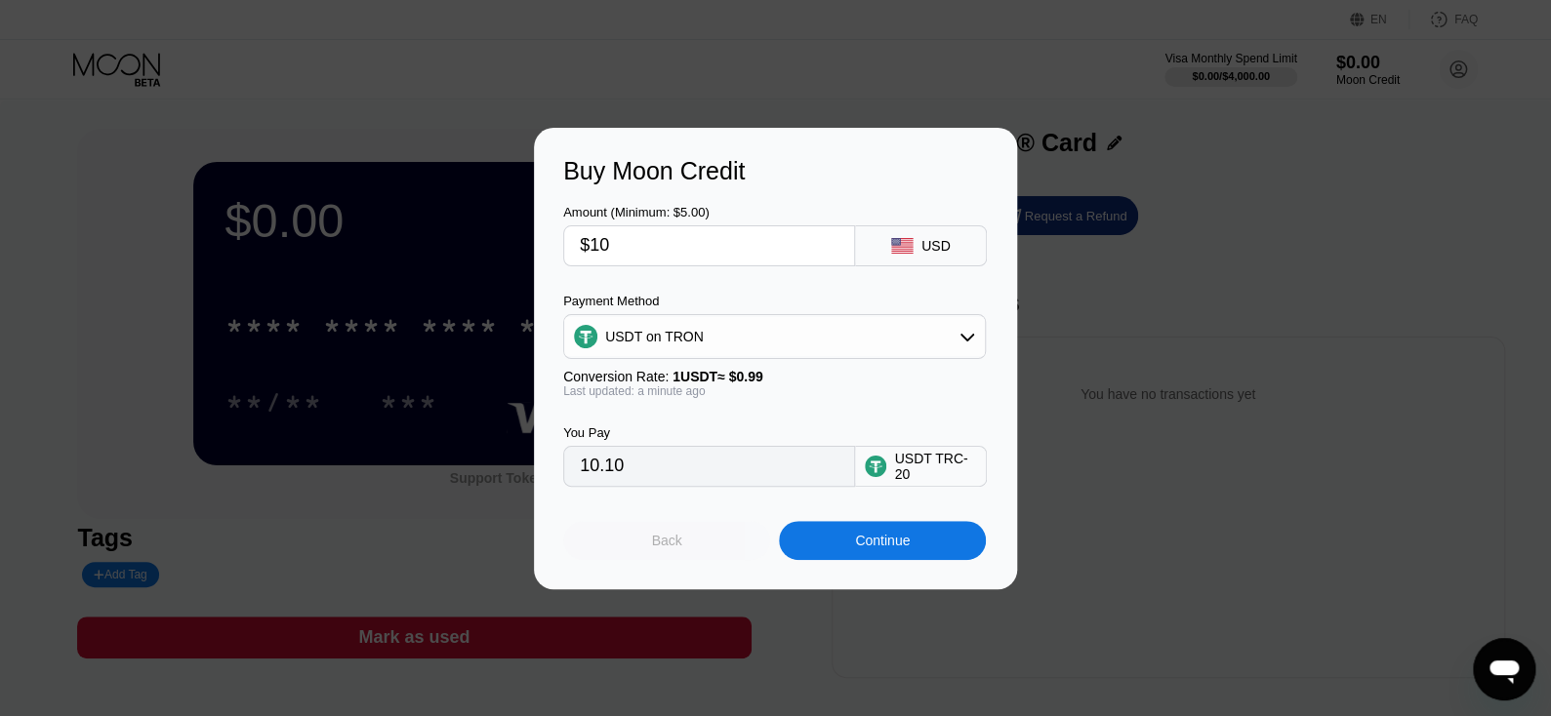
click at [631, 547] on div "Back" at bounding box center [666, 540] width 207 height 39
